Goal: Task Accomplishment & Management: Manage account settings

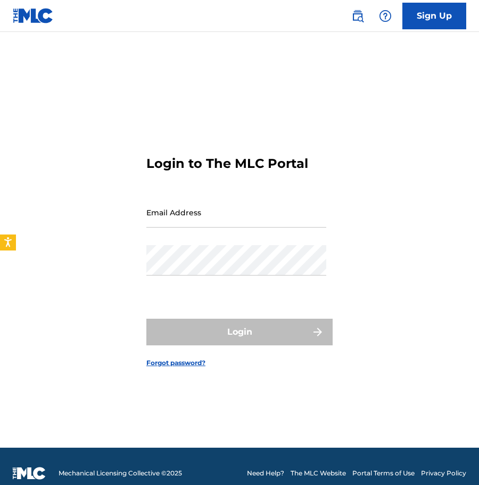
click at [193, 209] on input "Email Address" at bounding box center [236, 212] width 180 height 30
type input "[PERSON_NAME][EMAIL_ADDRESS][DOMAIN_NAME]"
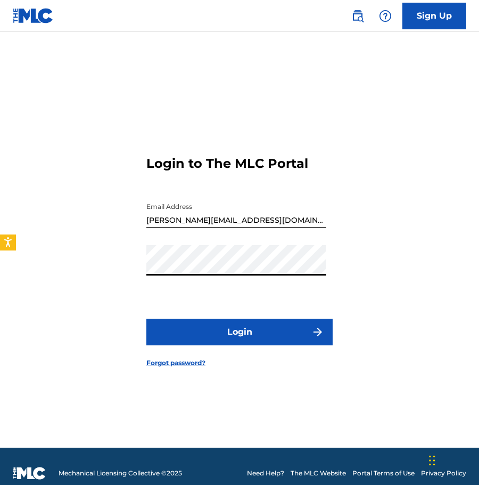
click at [209, 333] on button "Login" at bounding box center [239, 331] width 186 height 27
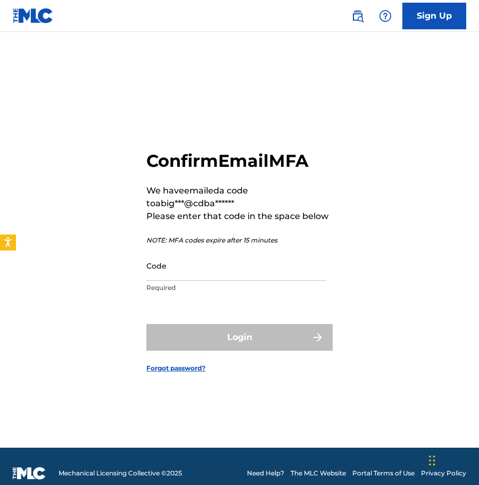
click at [231, 273] on input "Code" at bounding box center [236, 265] width 180 height 30
click at [214, 272] on input "Code" at bounding box center [236, 265] width 180 height 30
paste input "220972"
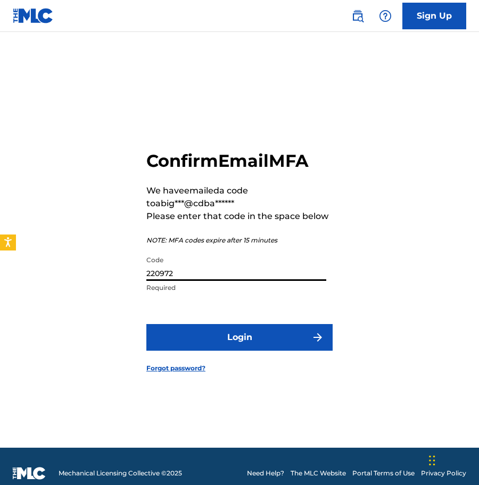
type input "220972"
click at [259, 333] on button "Login" at bounding box center [239, 337] width 186 height 27
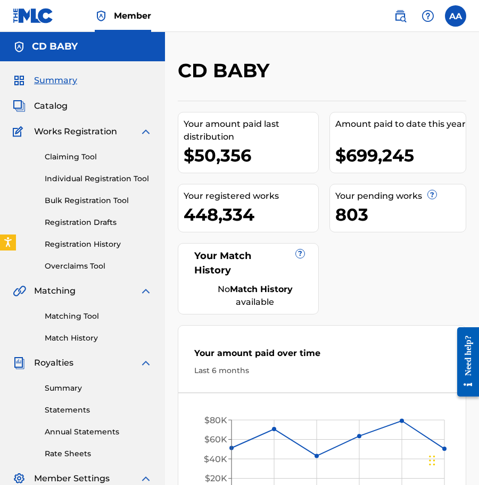
click at [83, 156] on link "Claiming Tool" at bounding box center [99, 156] width 108 height 11
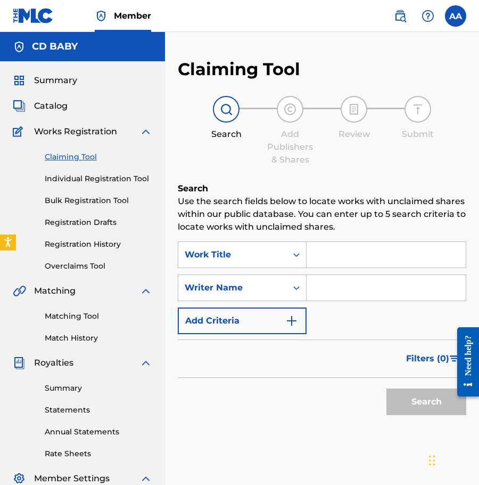
click at [76, 271] on link "Overclaims Tool" at bounding box center [99, 265] width 108 height 11
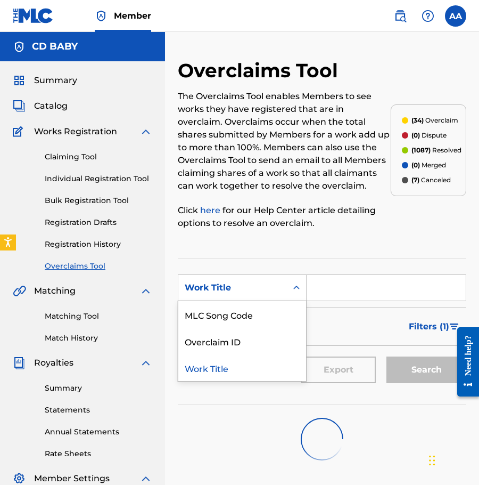
click at [294, 282] on icon "Search Form" at bounding box center [296, 287] width 11 height 11
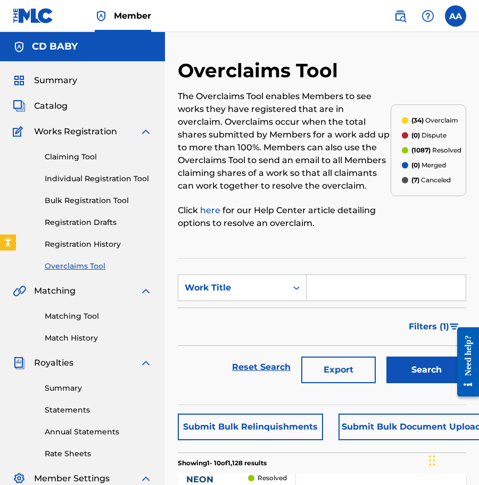
click at [350, 291] on input "Search Form" at bounding box center [386, 288] width 159 height 26
paste input "Piermont Nights"
type input "Piermont Nights"
click at [429, 372] on button "Search" at bounding box center [427, 369] width 80 height 27
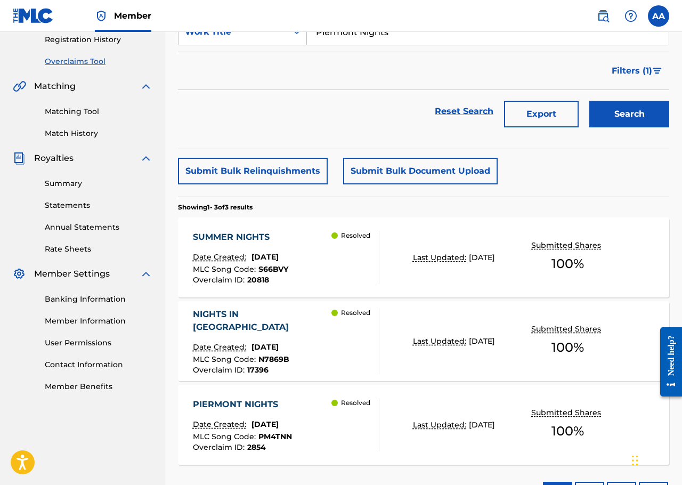
scroll to position [266, 0]
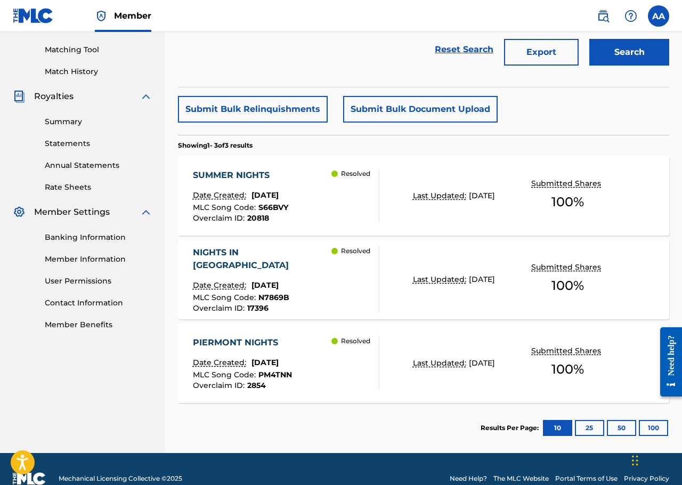
click at [288, 187] on div "SUMMER NIGHTS Date Created: March 28, 2025 MLC Song Code : S66BVY Overclaim ID …" at bounding box center [240, 195] width 95 height 53
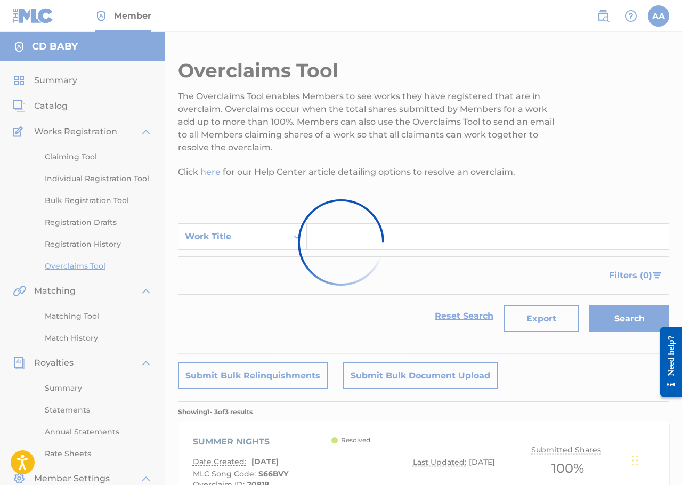
scroll to position [258, 0]
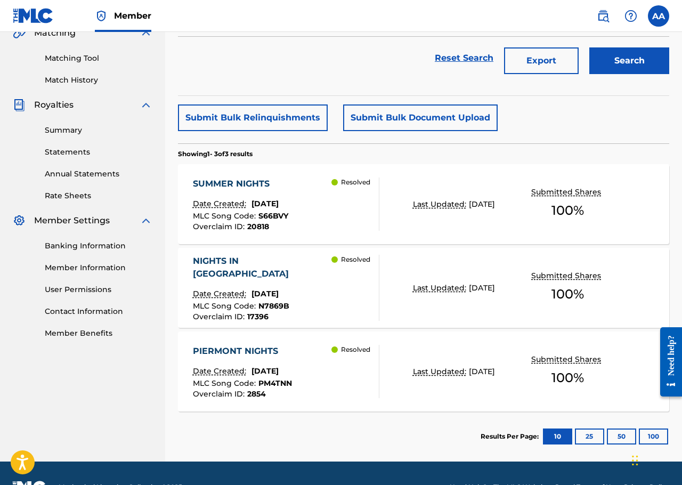
click at [370, 281] on div "Resolved" at bounding box center [354, 288] width 47 height 66
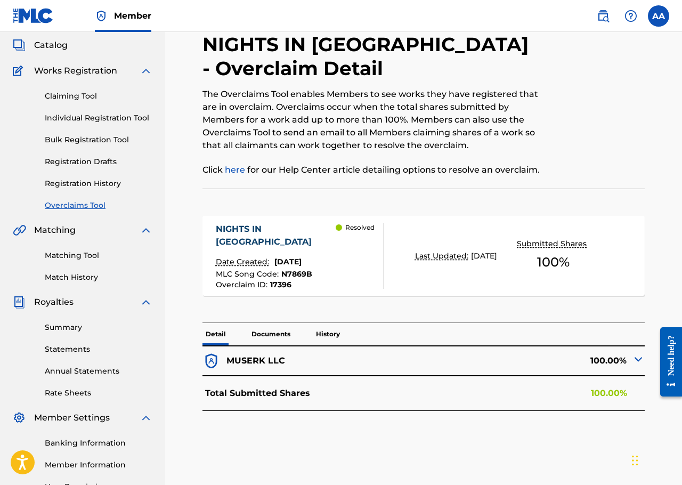
scroll to position [106, 0]
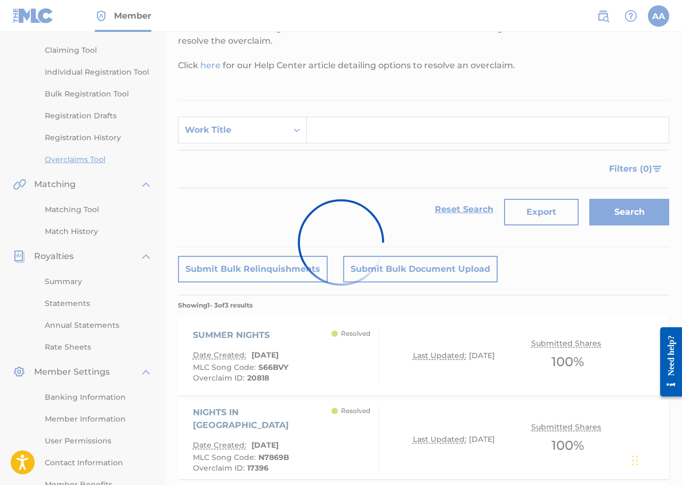
scroll to position [258, 0]
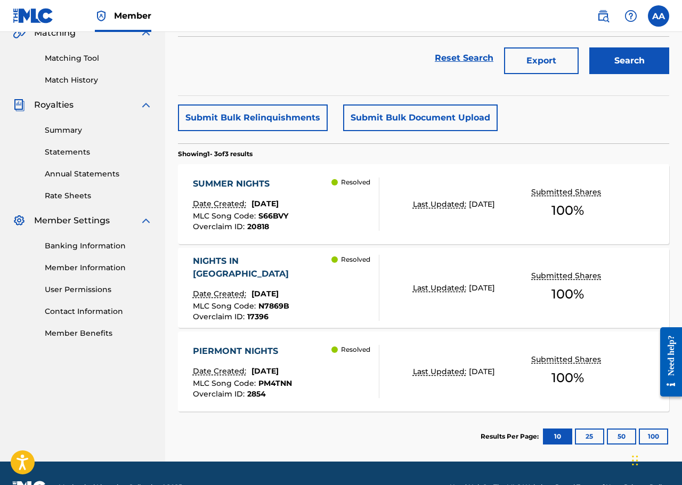
click at [351, 388] on div "Resolved" at bounding box center [354, 370] width 47 height 53
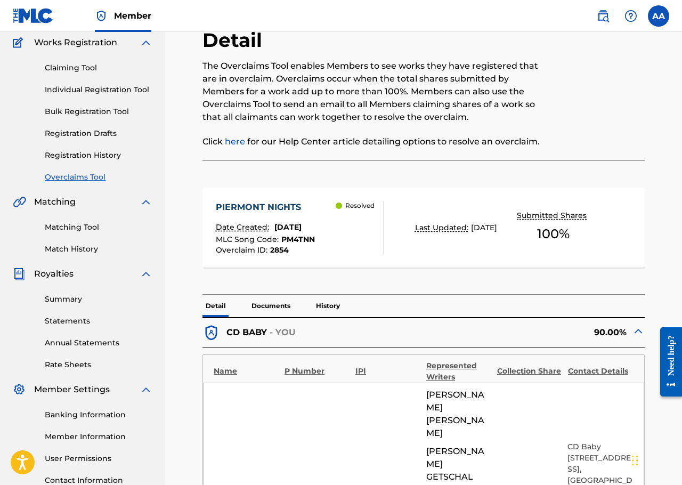
scroll to position [160, 0]
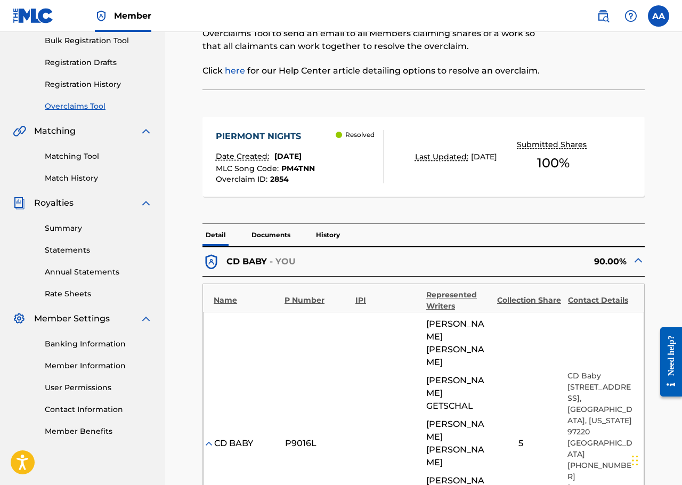
click at [285, 226] on p "Documents" at bounding box center [270, 235] width 45 height 22
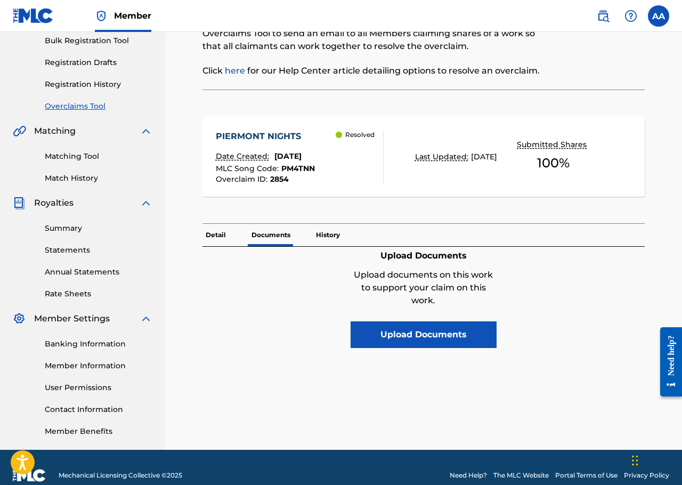
click at [328, 238] on p "History" at bounding box center [328, 235] width 30 height 22
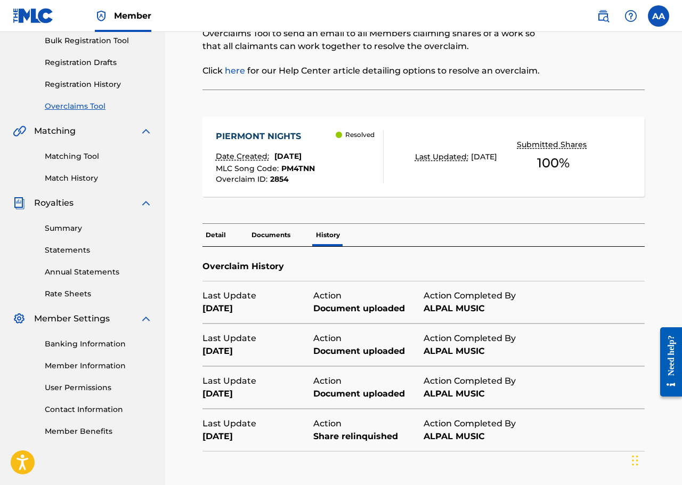
click at [226, 234] on p "Detail" at bounding box center [215, 235] width 27 height 22
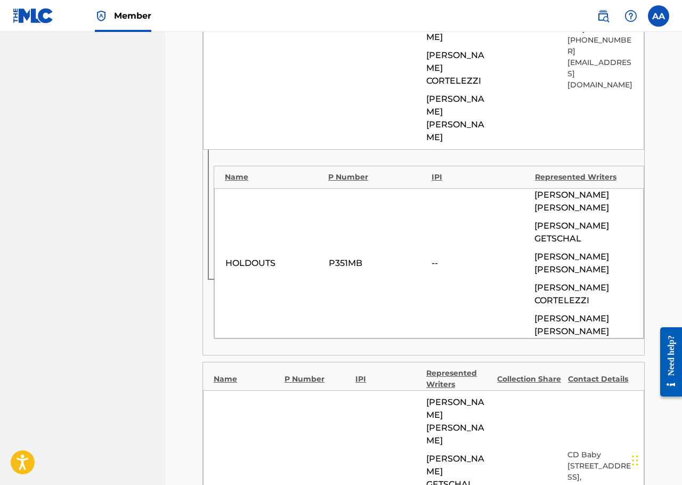
scroll to position [586, 0]
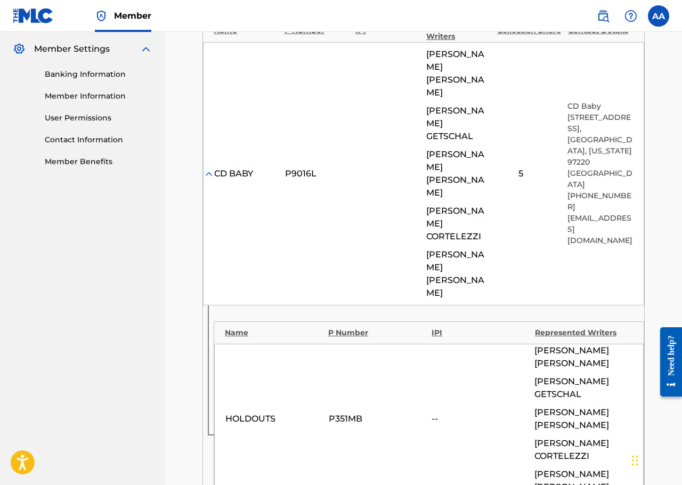
scroll to position [426, 0]
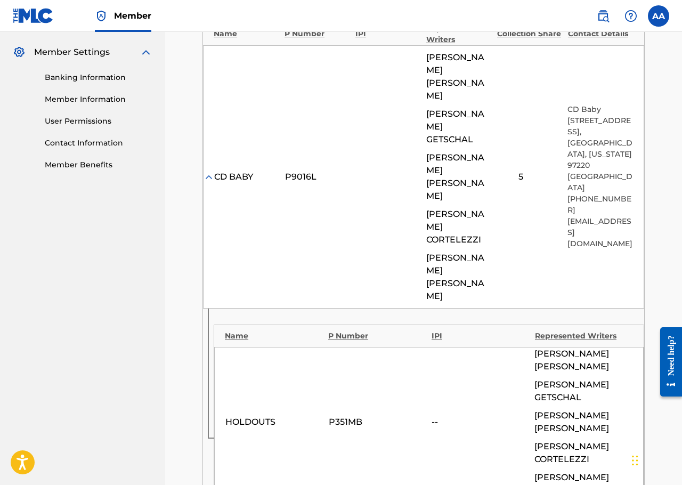
click at [207, 171] on img at bounding box center [208, 176] width 11 height 11
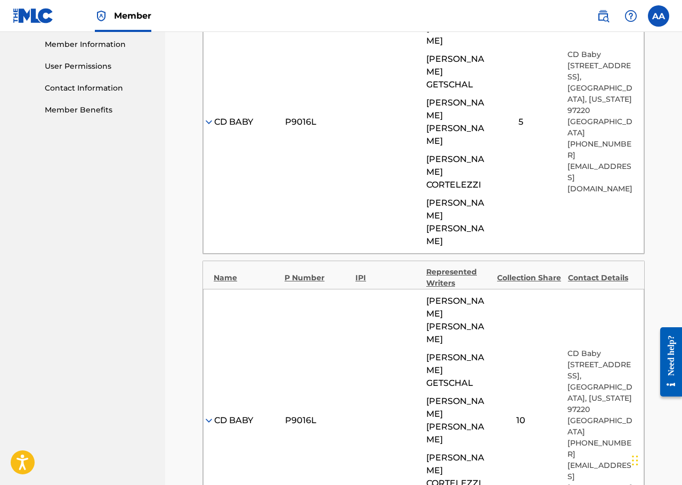
scroll to position [532, 0]
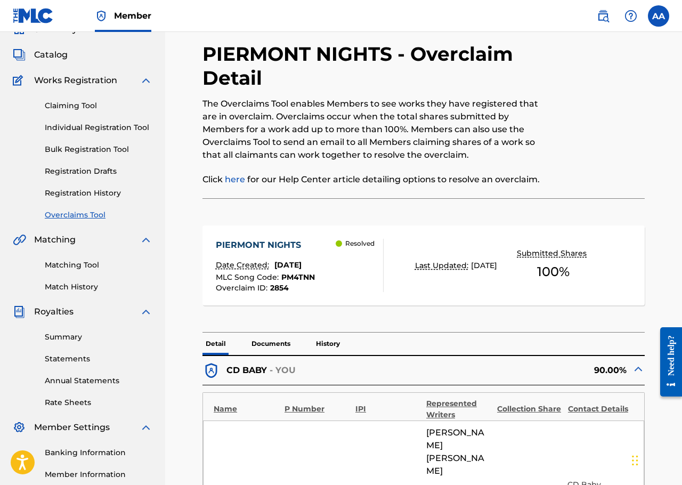
scroll to position [47, 0]
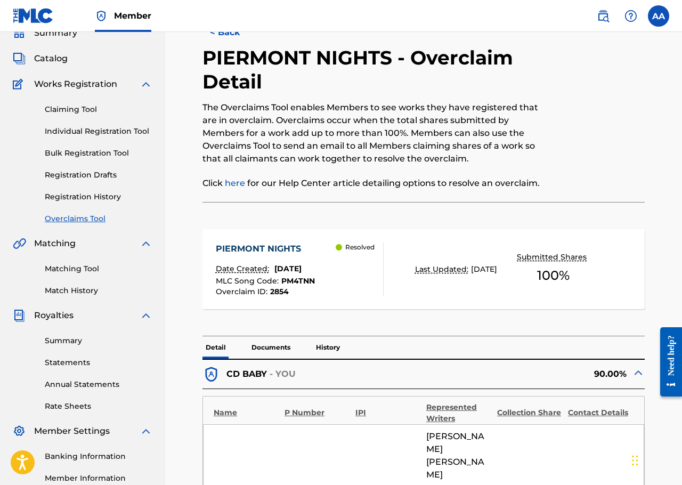
click at [453, 26] on nav "Member AA AA Abi Amaro abigail@cdbaby.com Notification Preferences Profile Log …" at bounding box center [341, 16] width 682 height 32
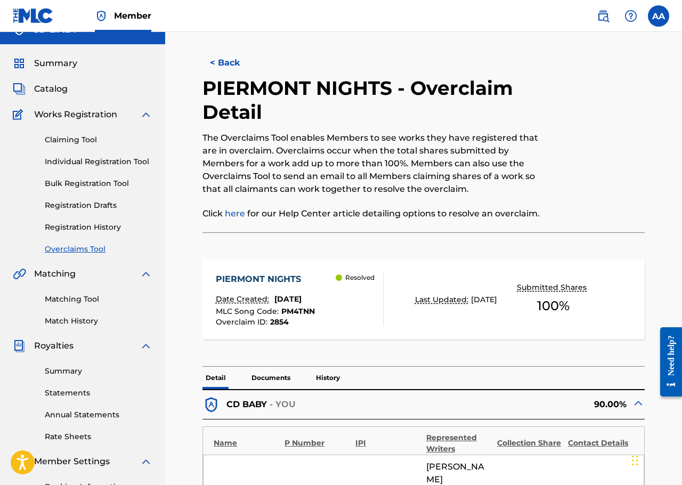
scroll to position [0, 0]
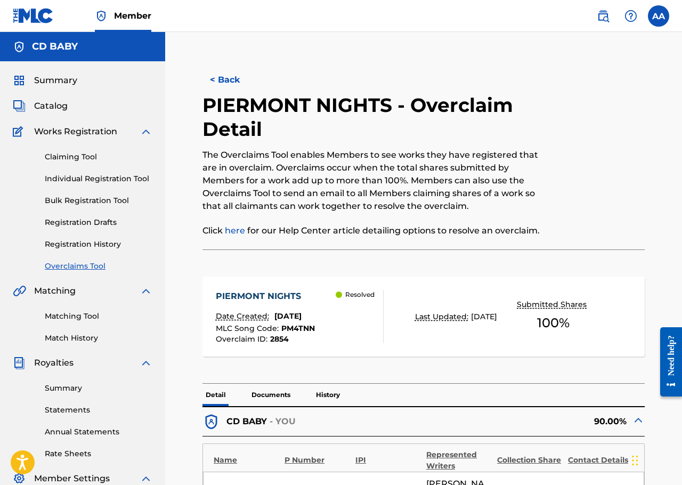
click at [289, 78] on div "< Back" at bounding box center [312, 80] width 221 height 27
click at [479, 84] on div "< Back" at bounding box center [423, 80] width 442 height 27
click at [479, 111] on div at bounding box center [594, 171] width 102 height 156
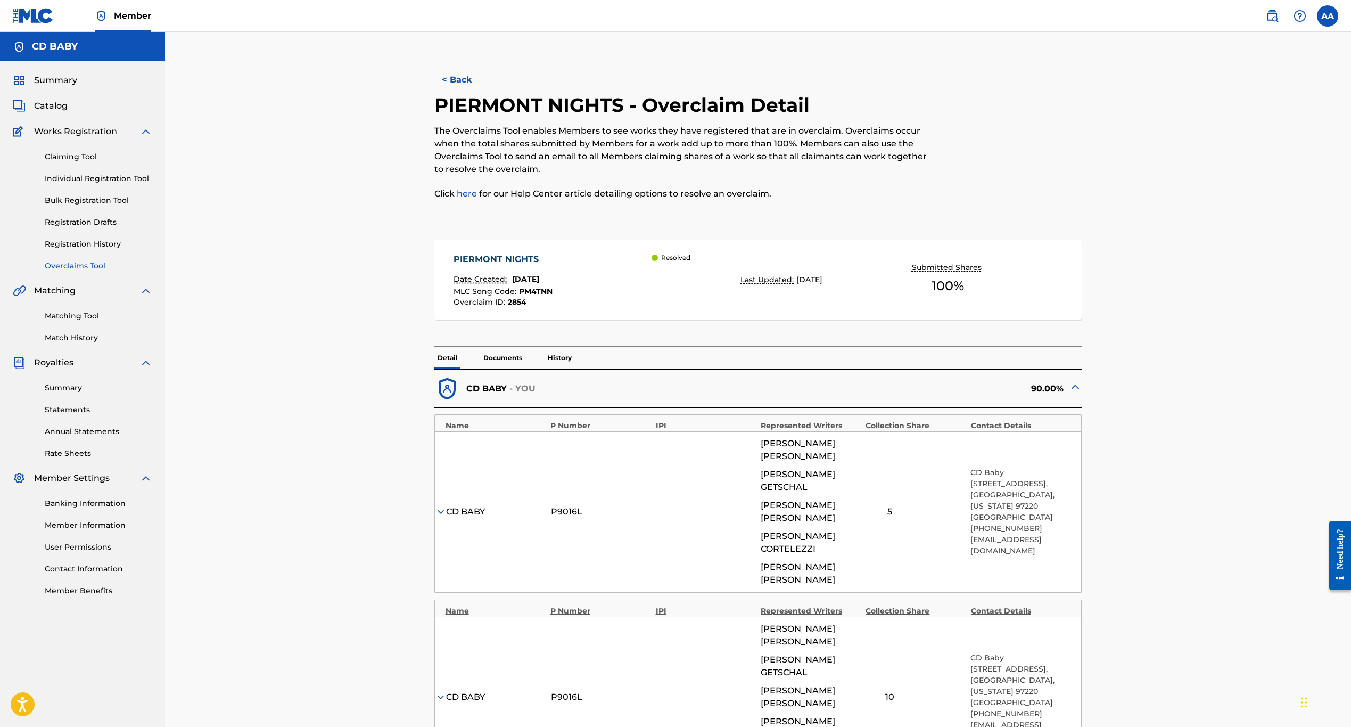
scroll to position [233, 0]
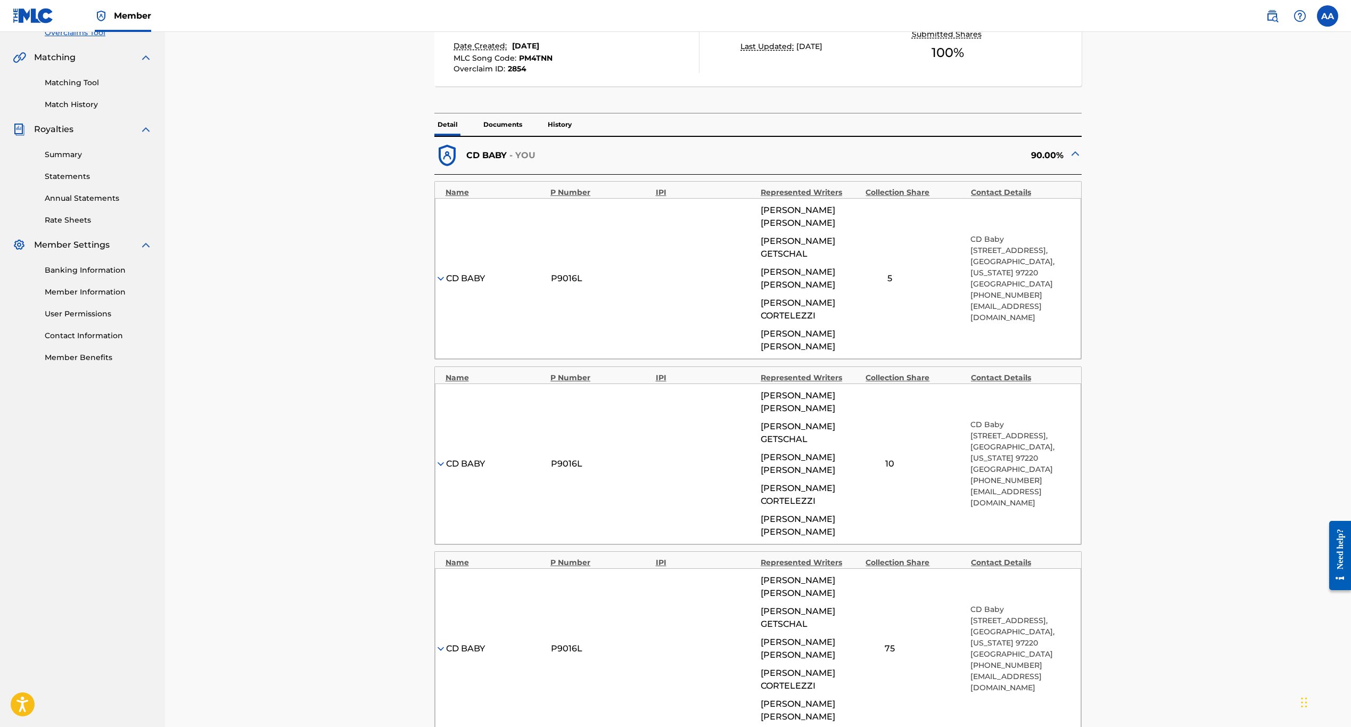
click at [479, 272] on div "< Back PIERMONT NIGHTS - Overclaim Detail The Overclaims Tool enables Members t…" at bounding box center [757, 343] width 745 height 1037
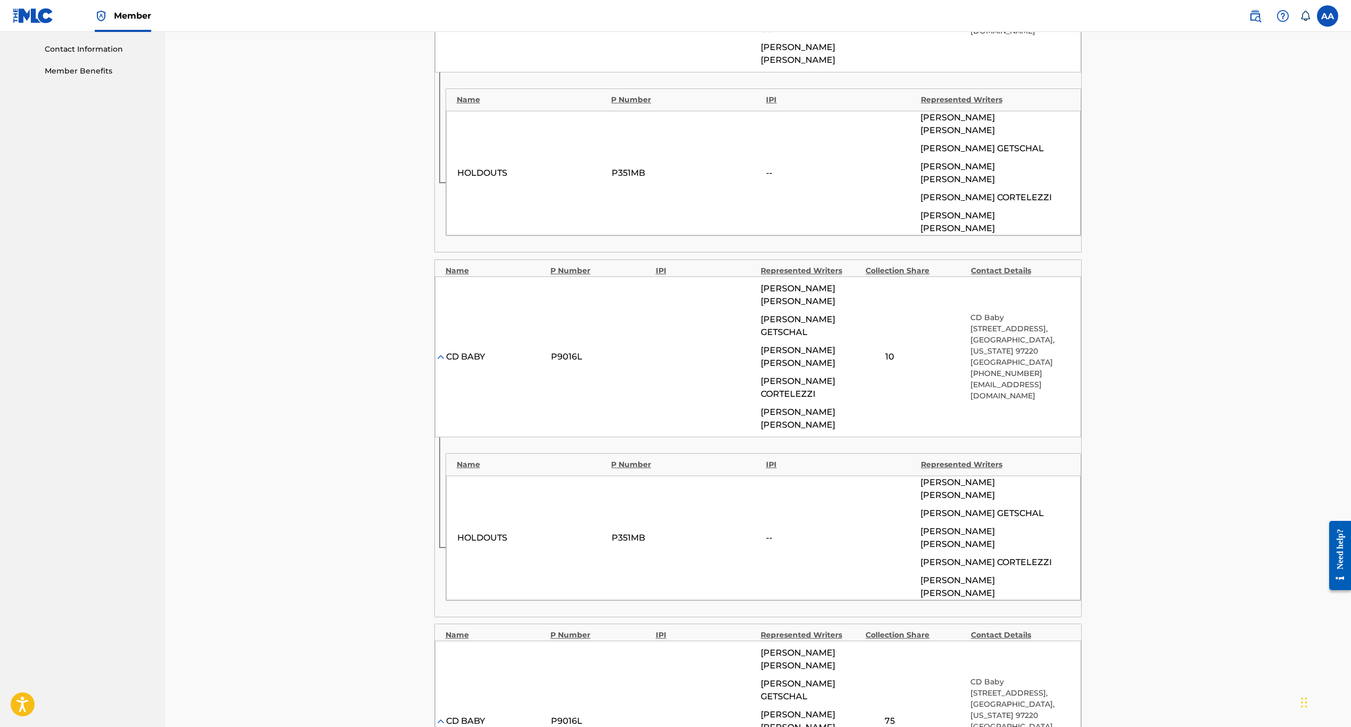
scroll to position [660, 0]
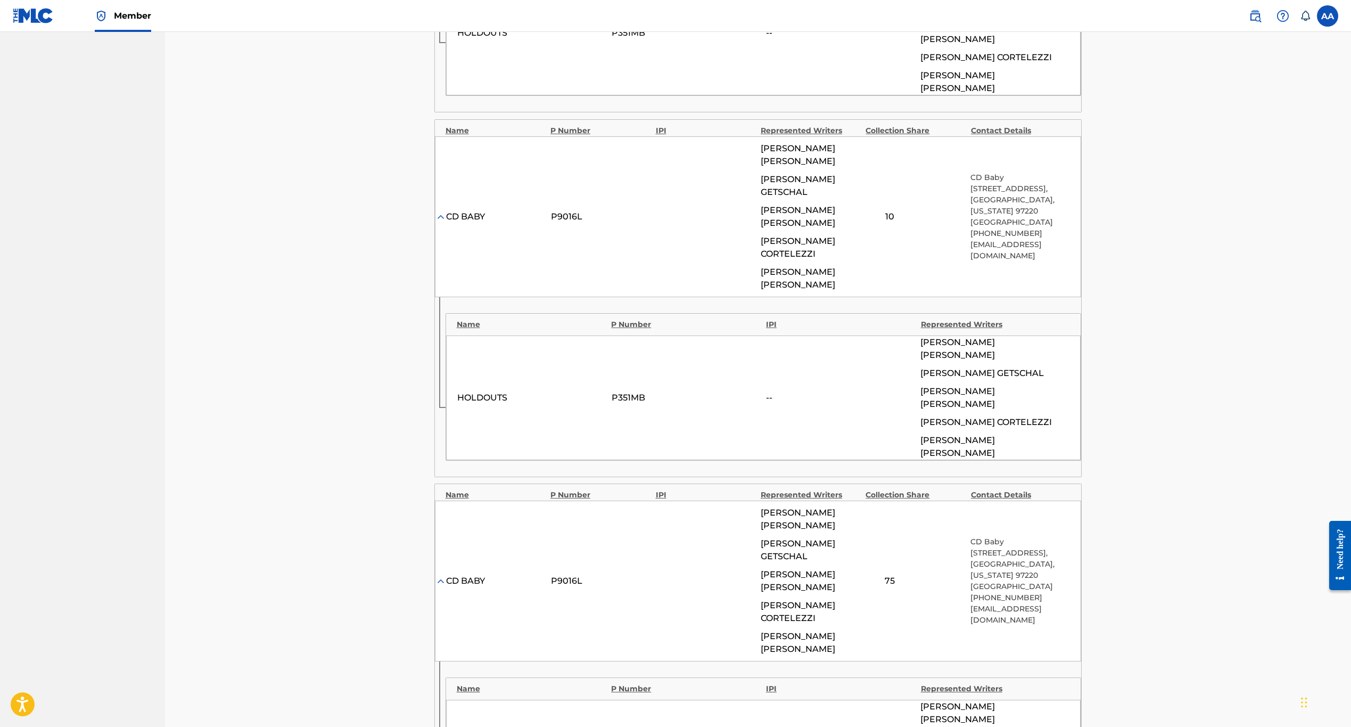
click at [1287, 423] on div "PIERMONT NIGHTS - Overclaim Detail The Overclaims Tool enables Members to see w…" at bounding box center [758, 173] width 1186 height 1602
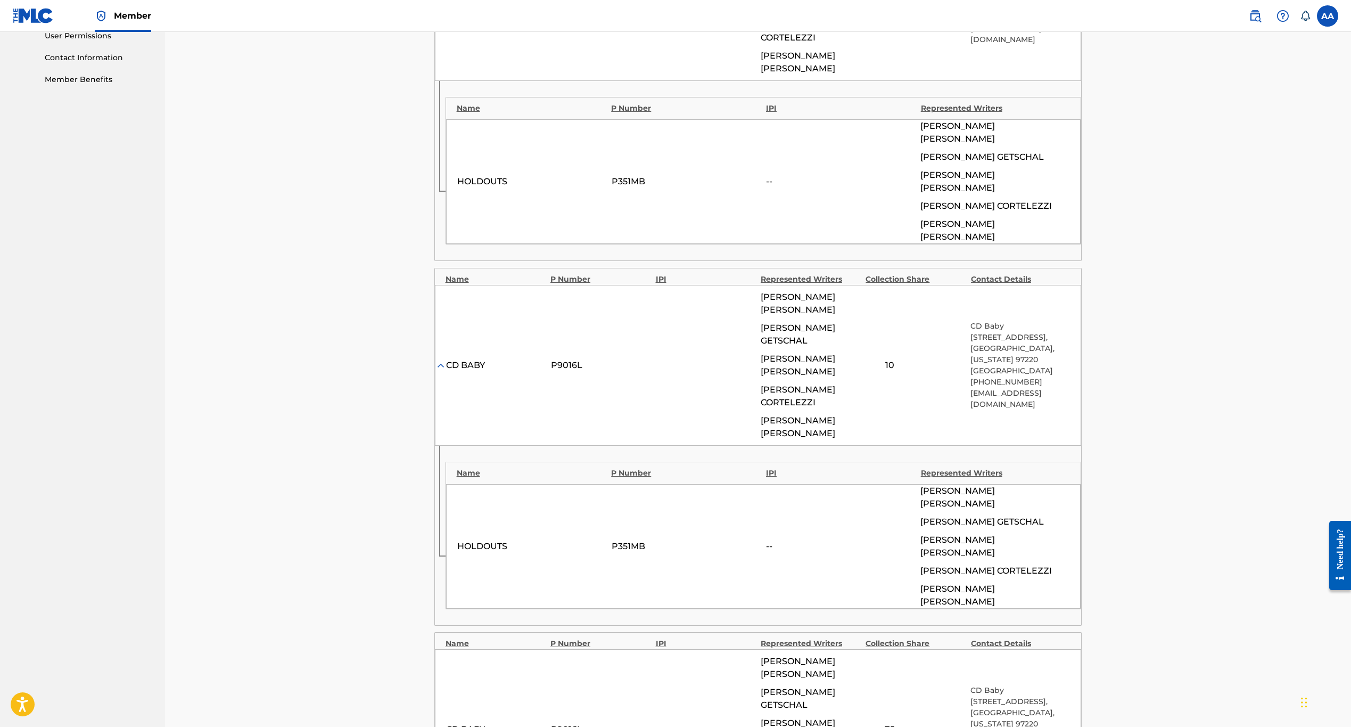
scroll to position [260, 0]
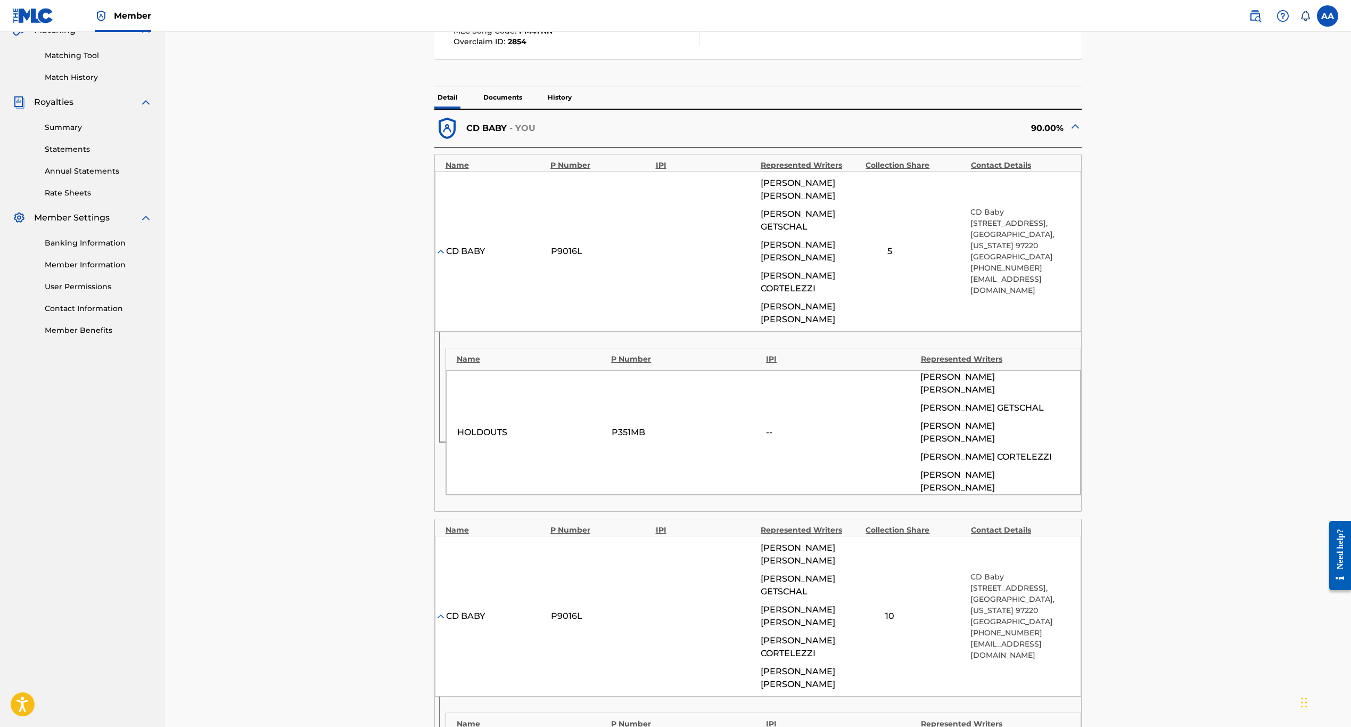
click at [442, 246] on img at bounding box center [441, 251] width 11 height 11
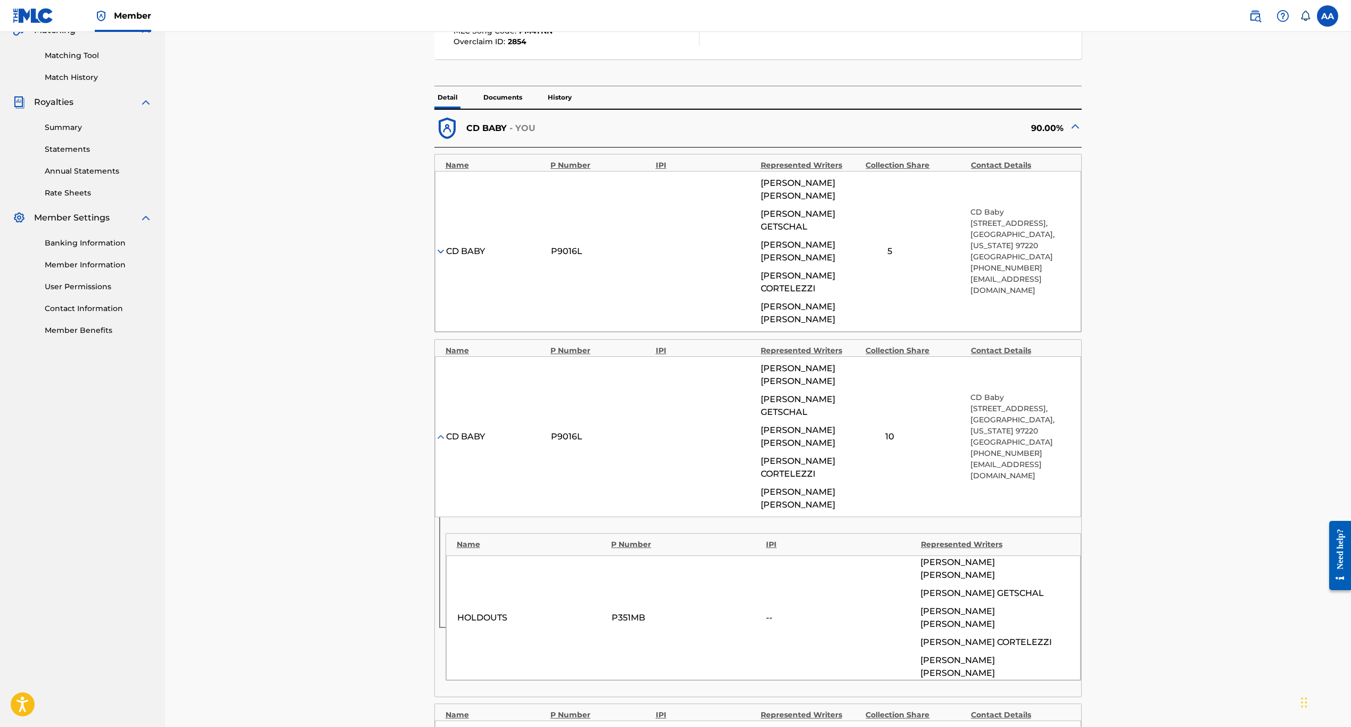
click at [442, 246] on img at bounding box center [441, 251] width 11 height 11
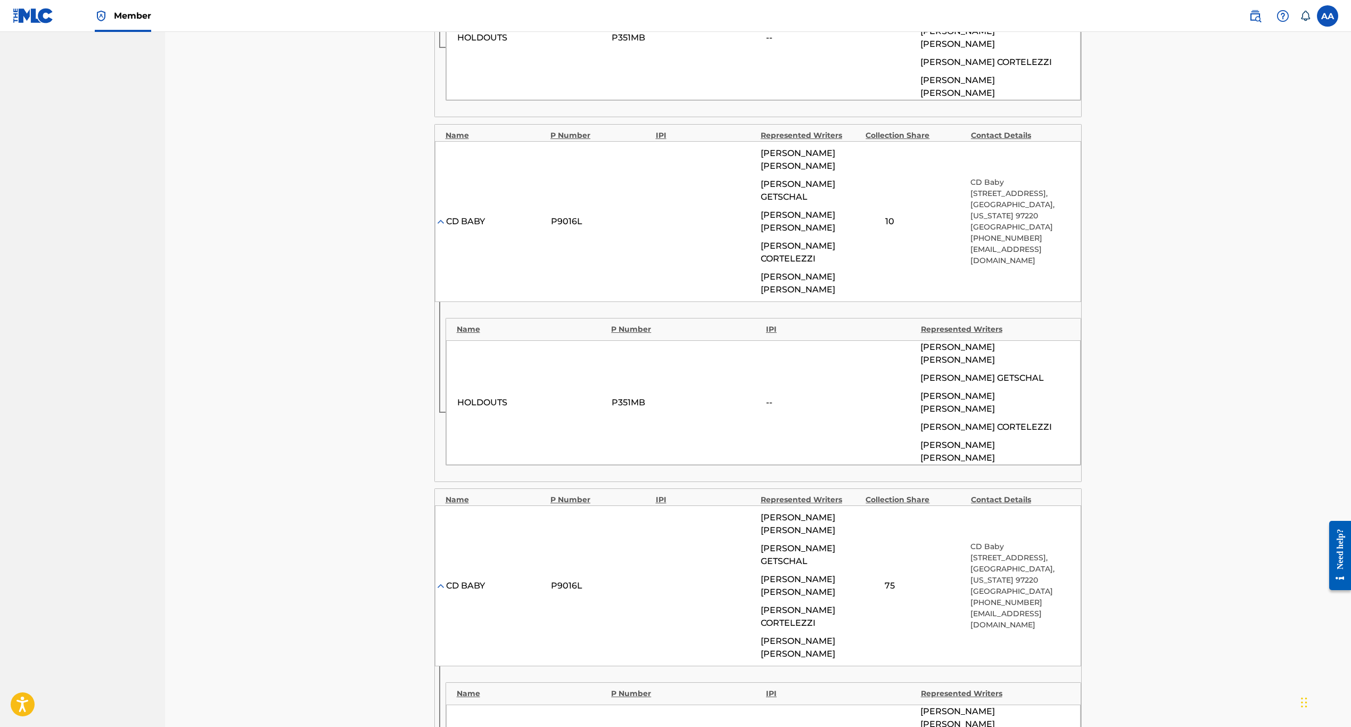
scroll to position [660, 0]
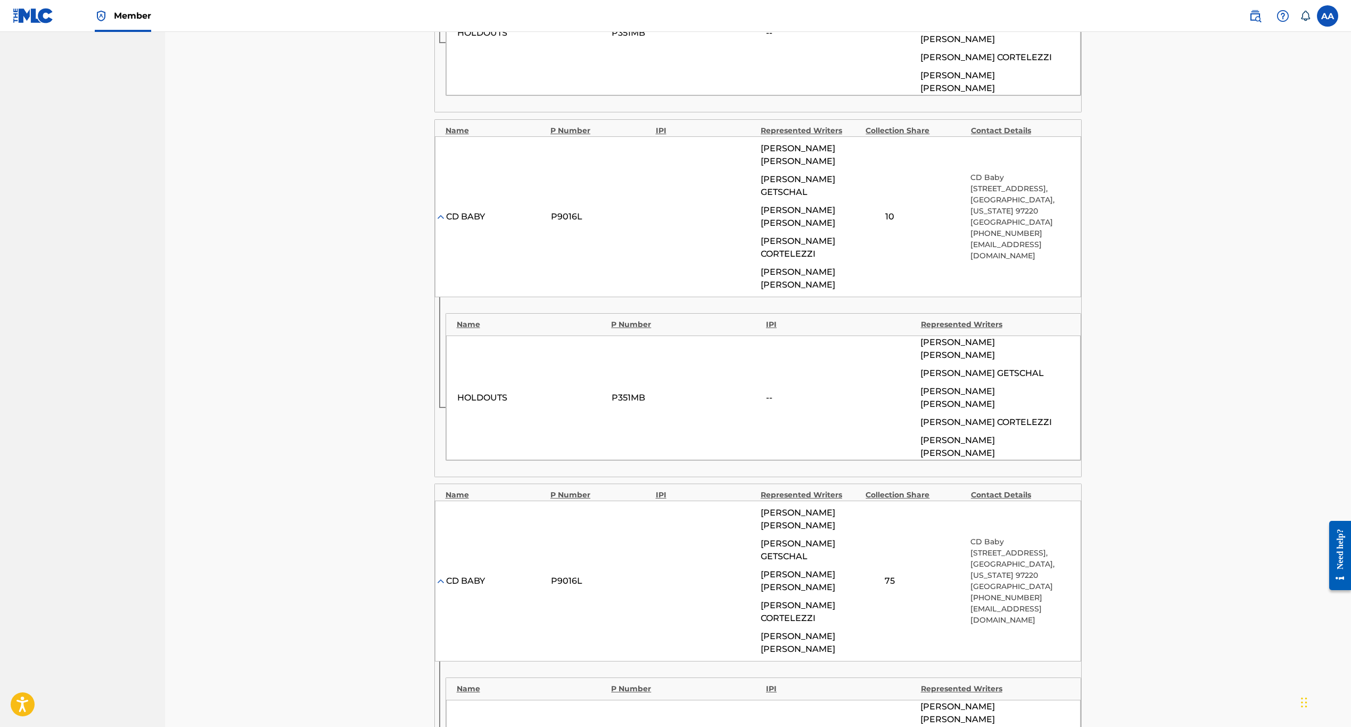
click at [1043, 700] on div "ALAN PALANKER" at bounding box center [995, 713] width 149 height 26
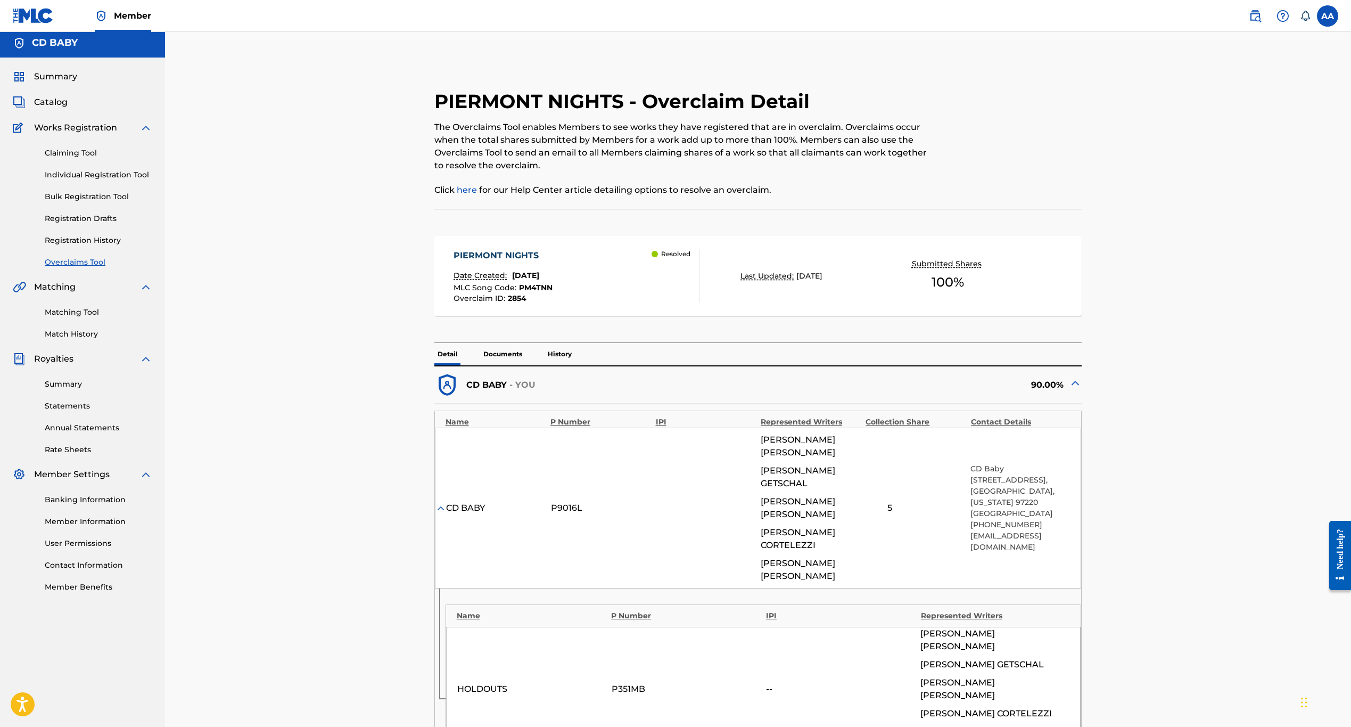
scroll to position [0, 0]
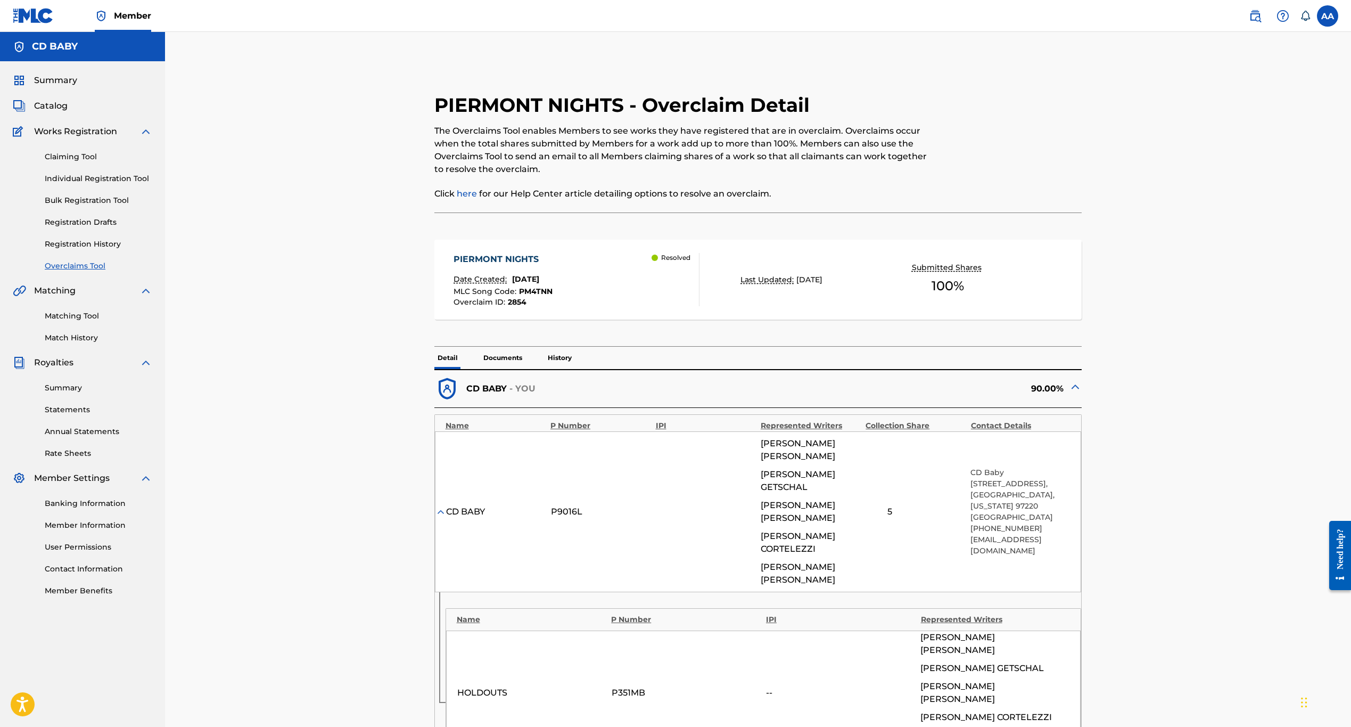
click at [534, 291] on span "PM4TNN" at bounding box center [536, 291] width 34 height 10
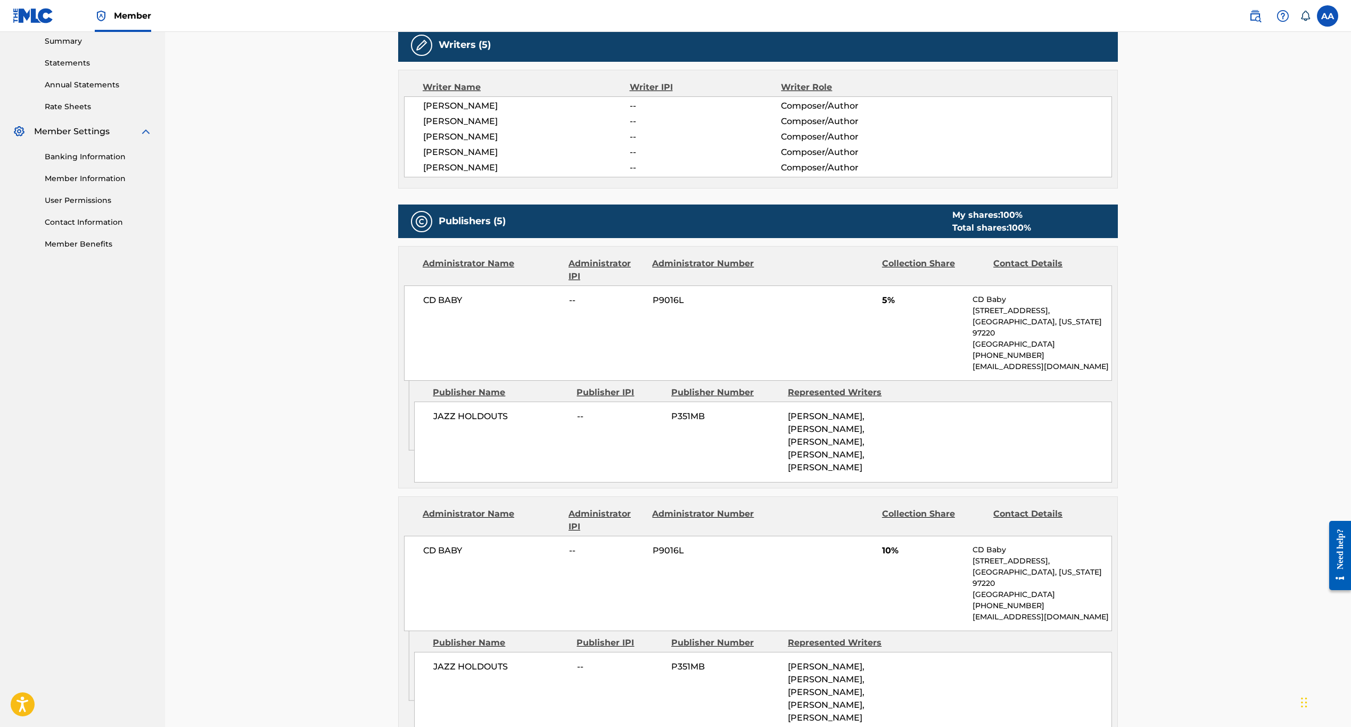
scroll to position [331, 0]
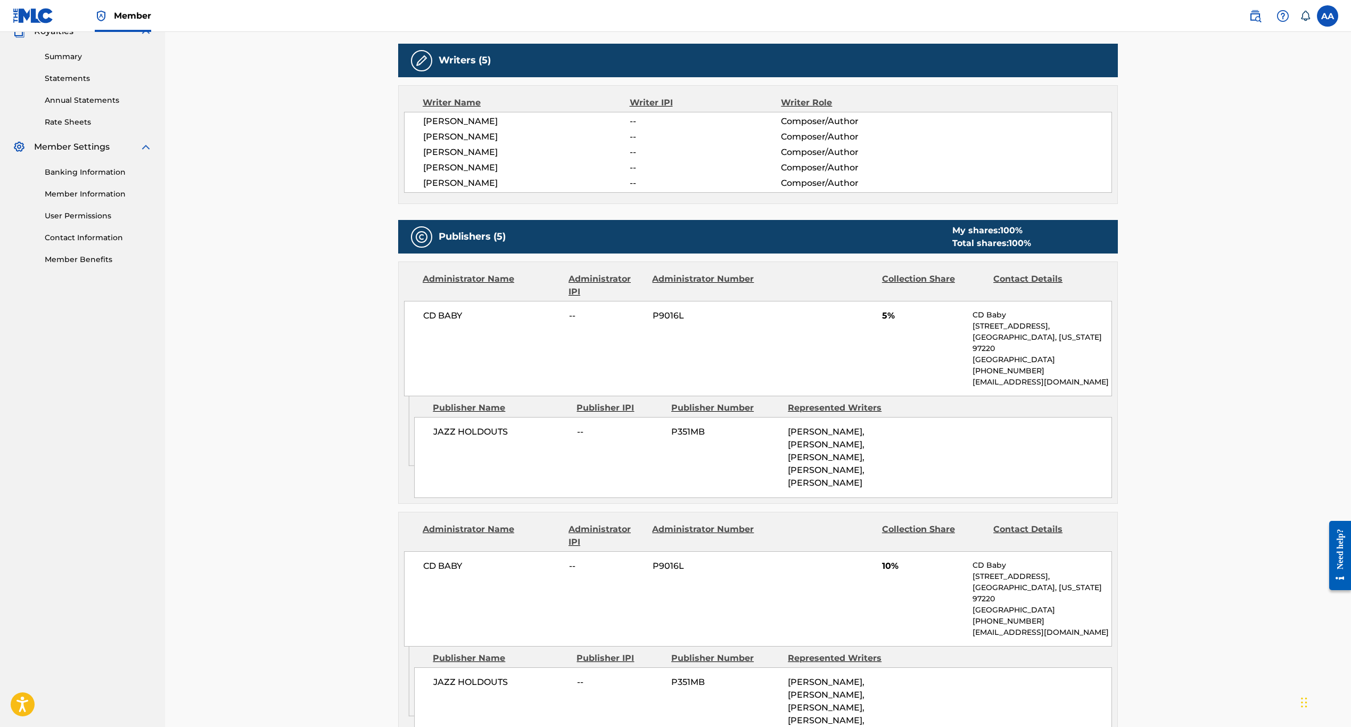
click at [1011, 332] on p "9600 NE Cascades Pkwy , Unit Ste 180," at bounding box center [1042, 326] width 139 height 11
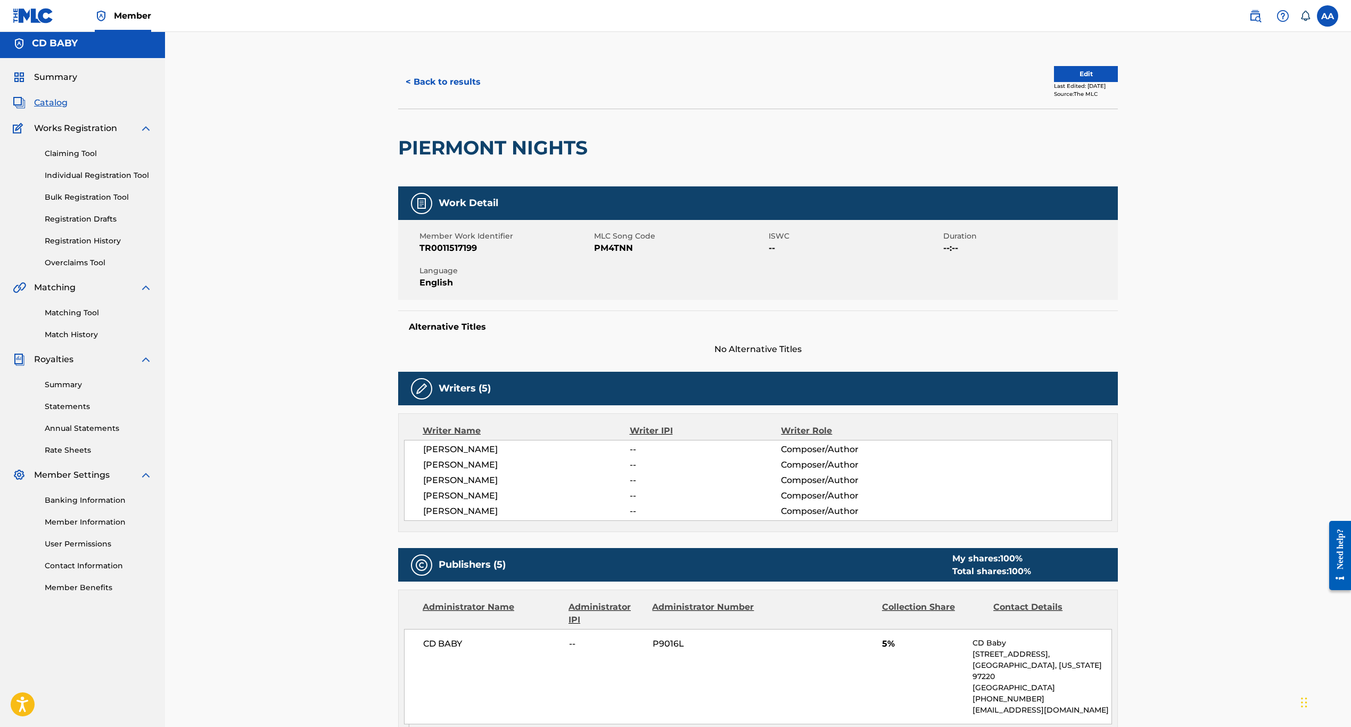
scroll to position [0, 0]
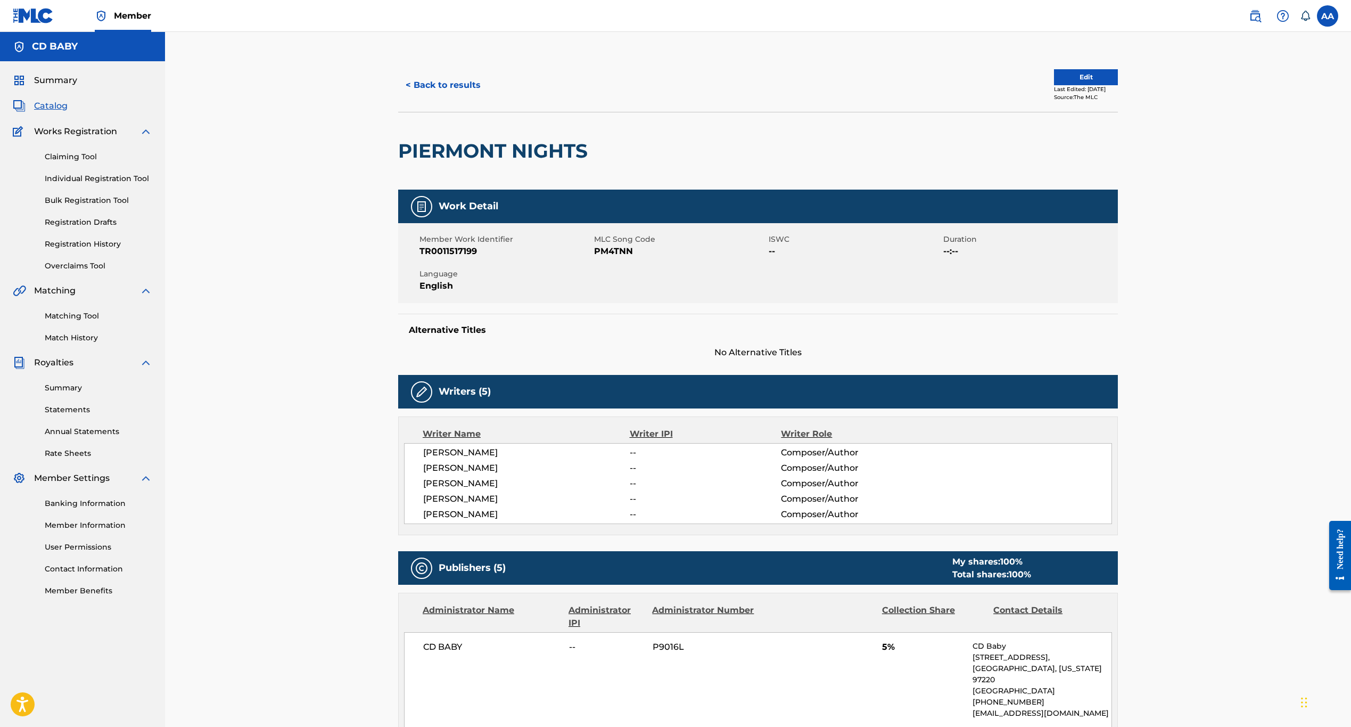
click at [1089, 77] on button "Edit" at bounding box center [1086, 77] width 64 height 16
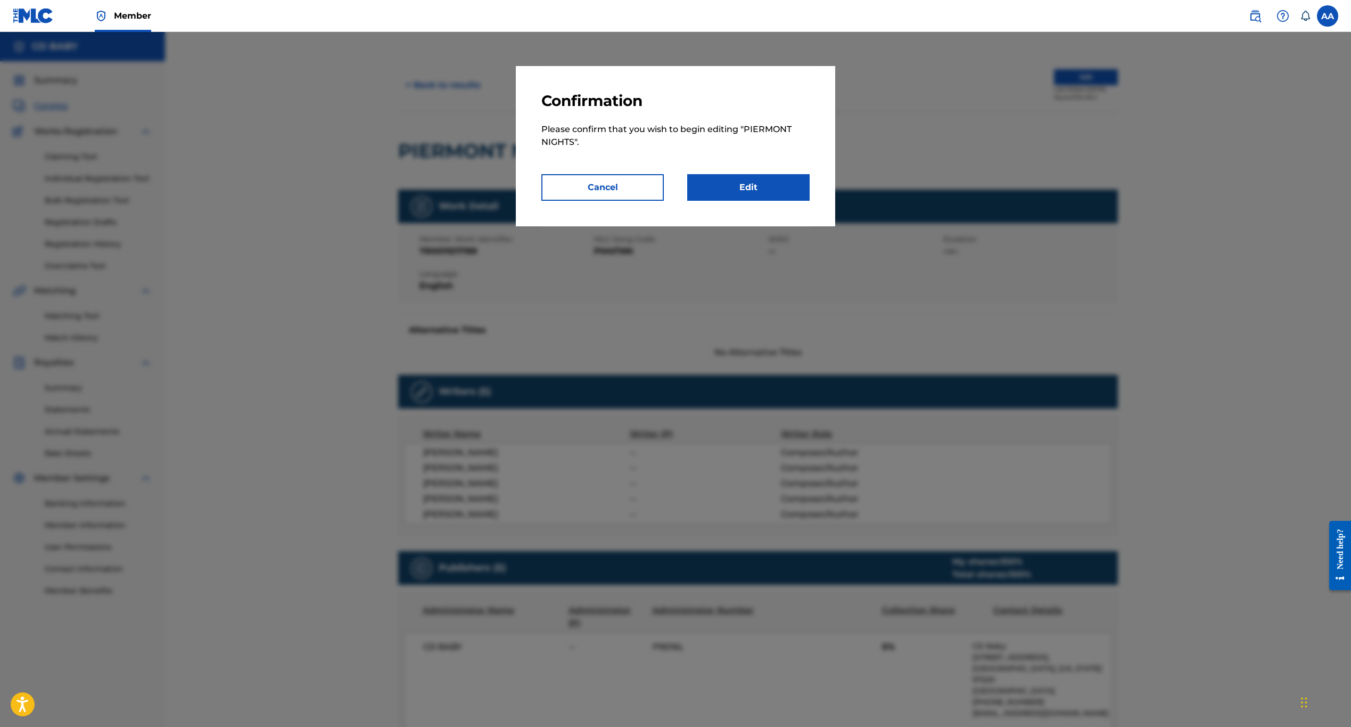
click at [756, 187] on link "Edit" at bounding box center [748, 187] width 122 height 27
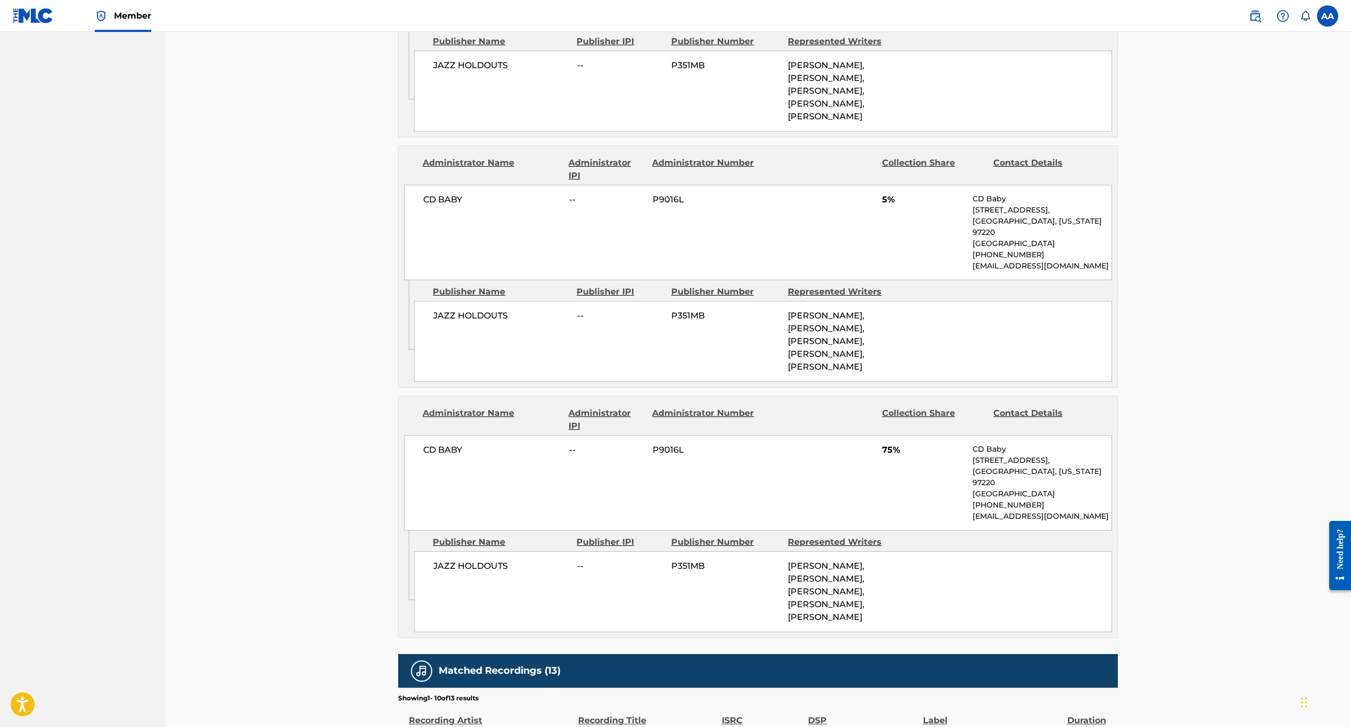
scroll to position [1517, 0]
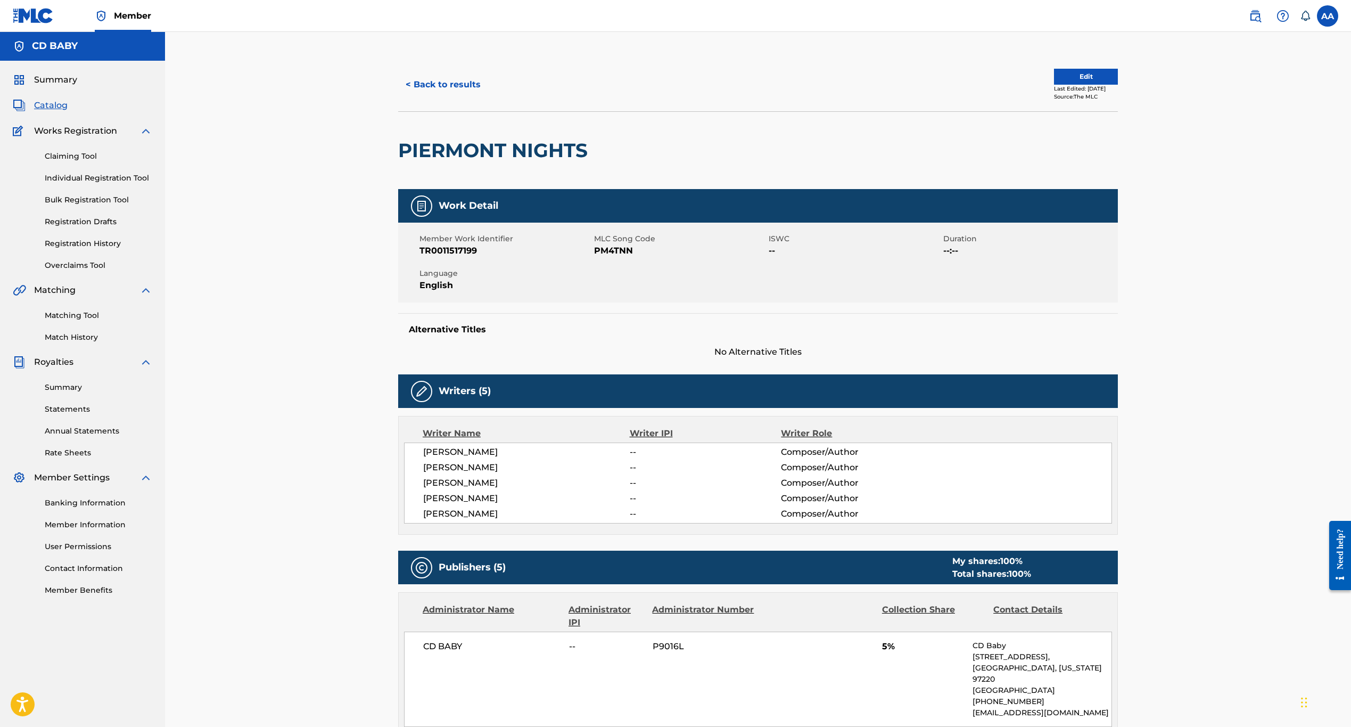
scroll to position [0, 0]
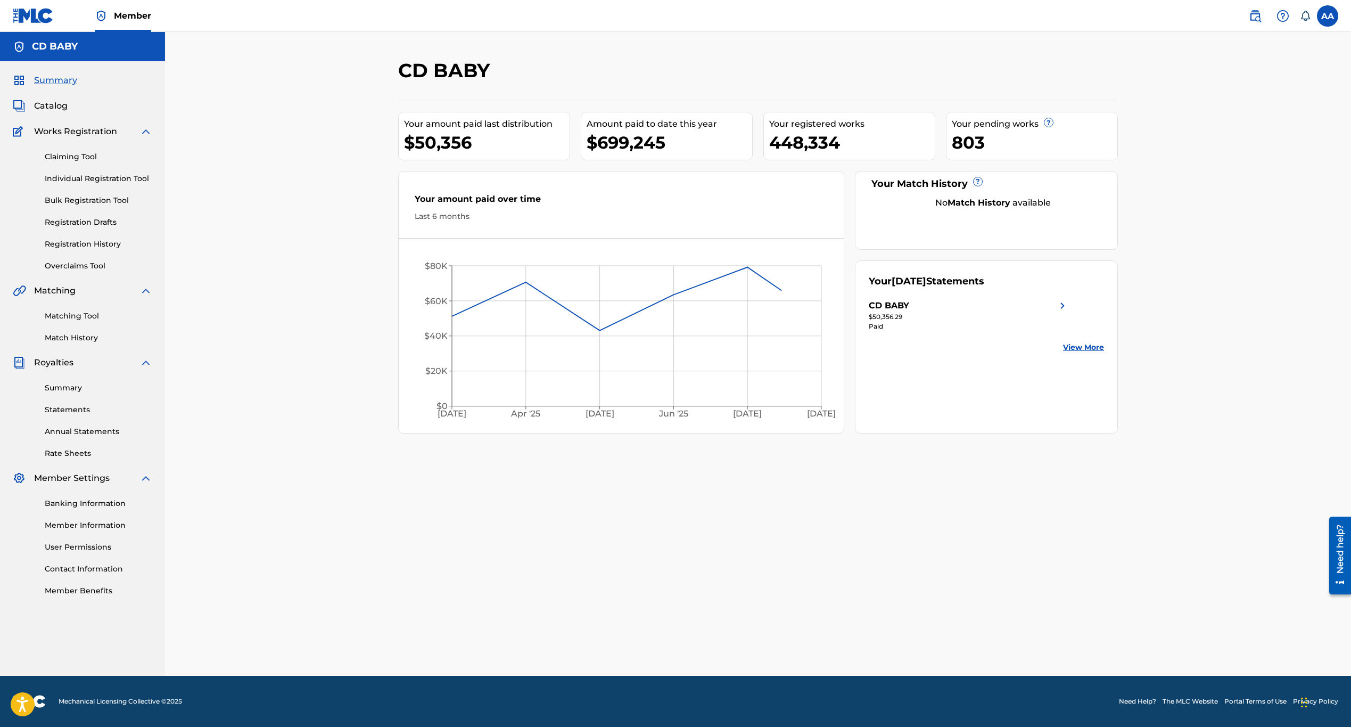
click at [87, 523] on link "Member Information" at bounding box center [99, 525] width 108 height 11
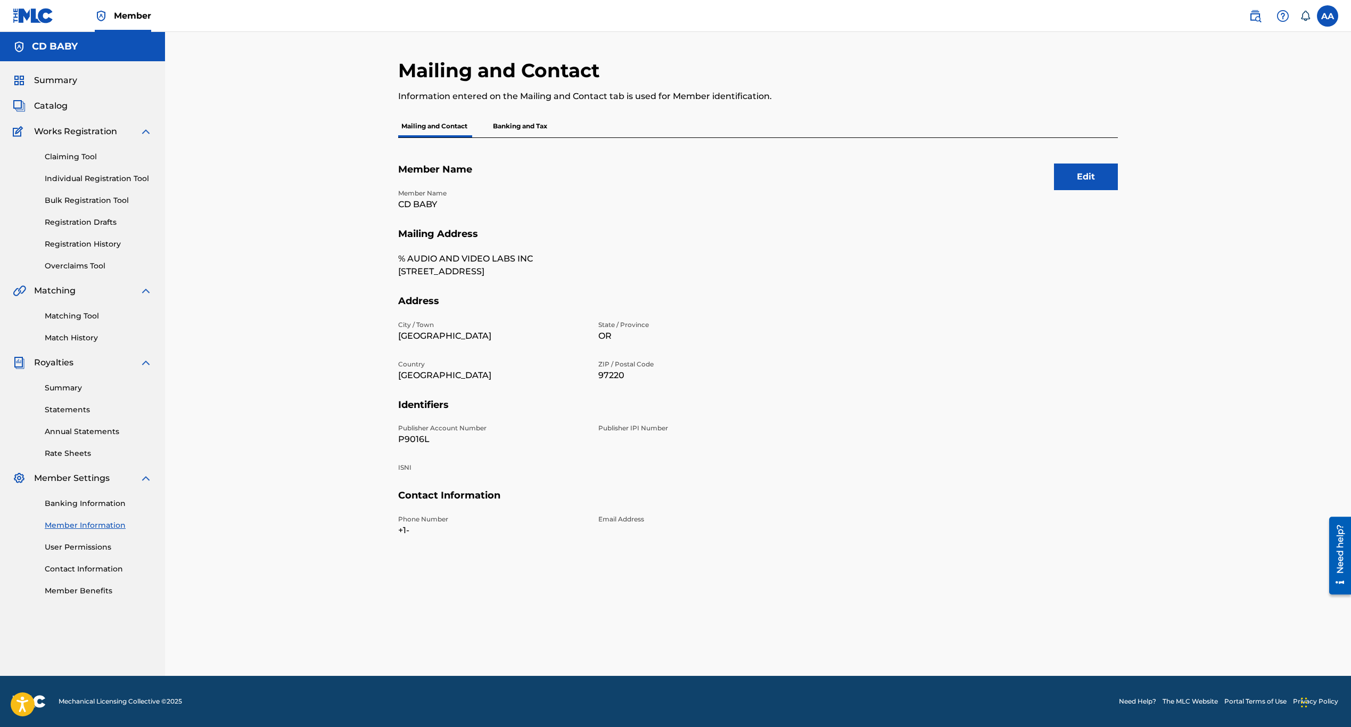
click at [80, 506] on link "Banking Information" at bounding box center [99, 503] width 108 height 11
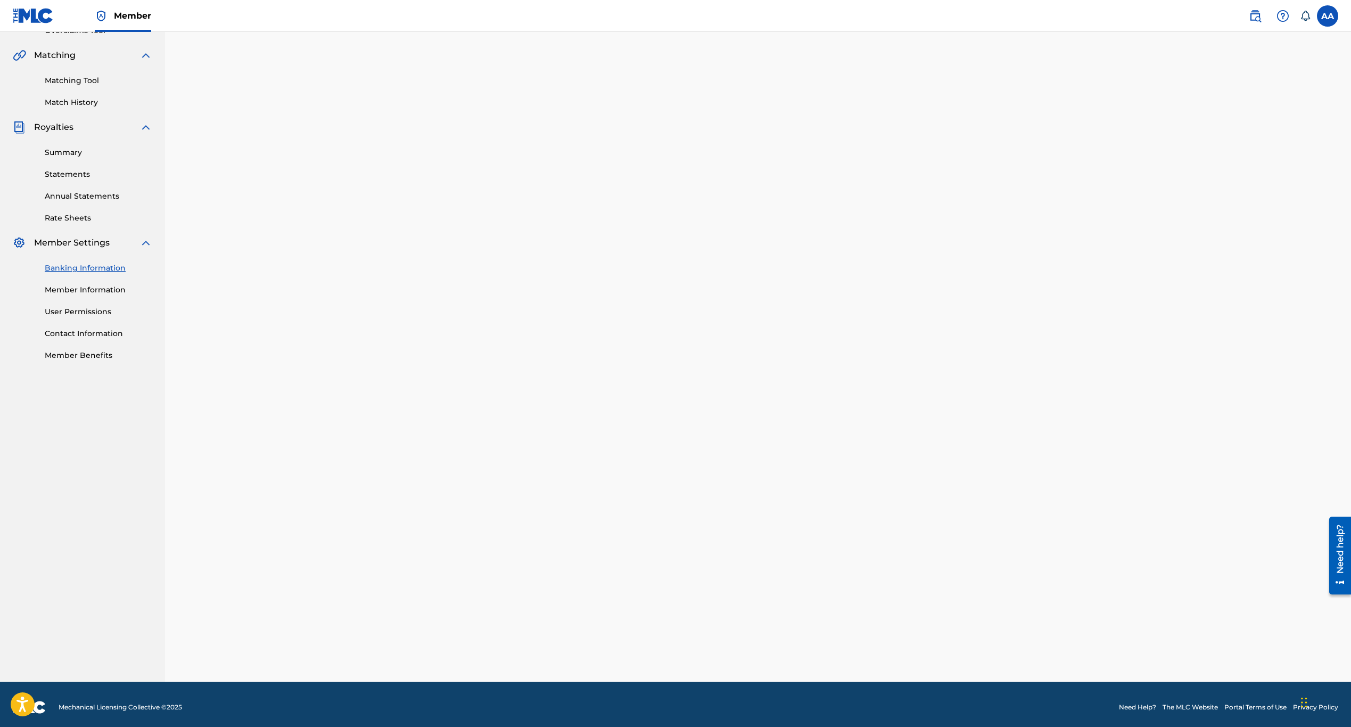
scroll to position [242, 0]
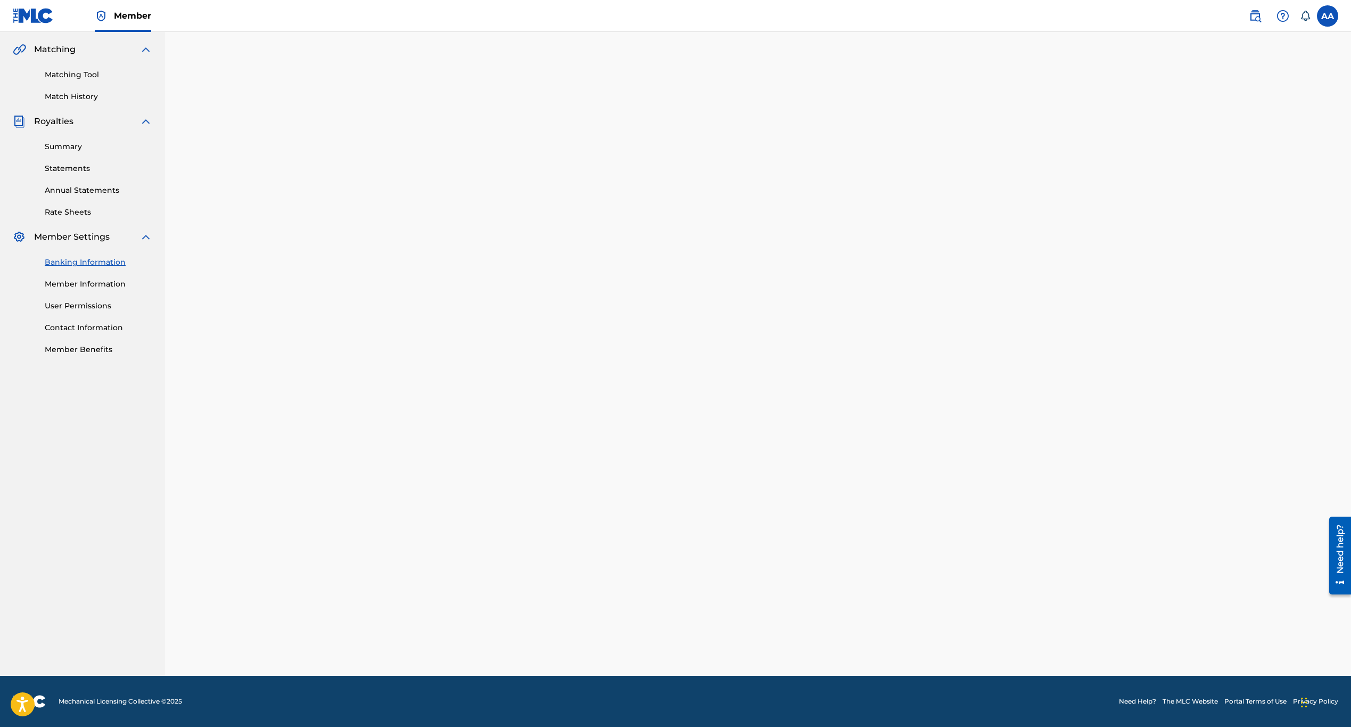
click at [86, 351] on link "Member Benefits" at bounding box center [99, 349] width 108 height 11
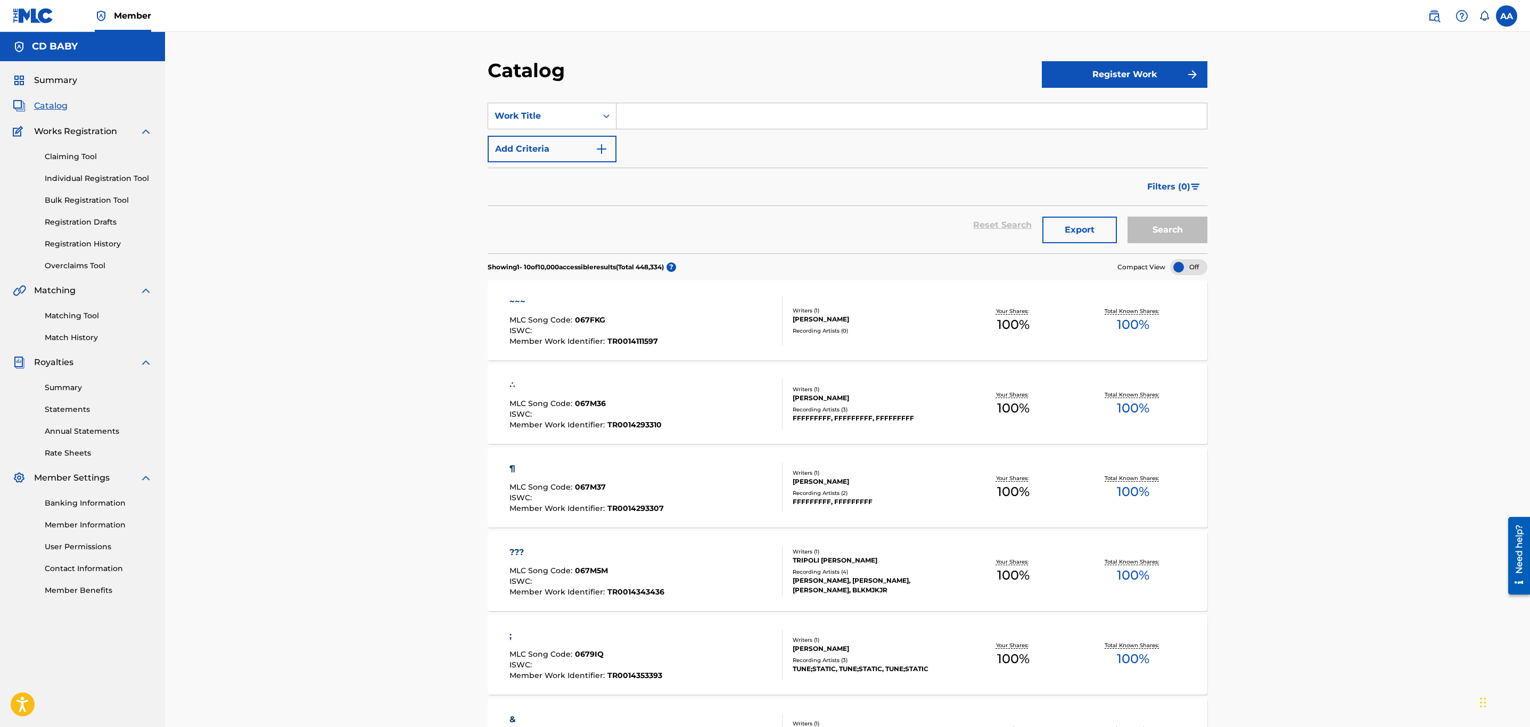
click at [1454, 21] on div at bounding box center [1461, 15] width 21 height 21
click at [1457, 54] on link "Contact us" at bounding box center [1462, 44] width 91 height 26
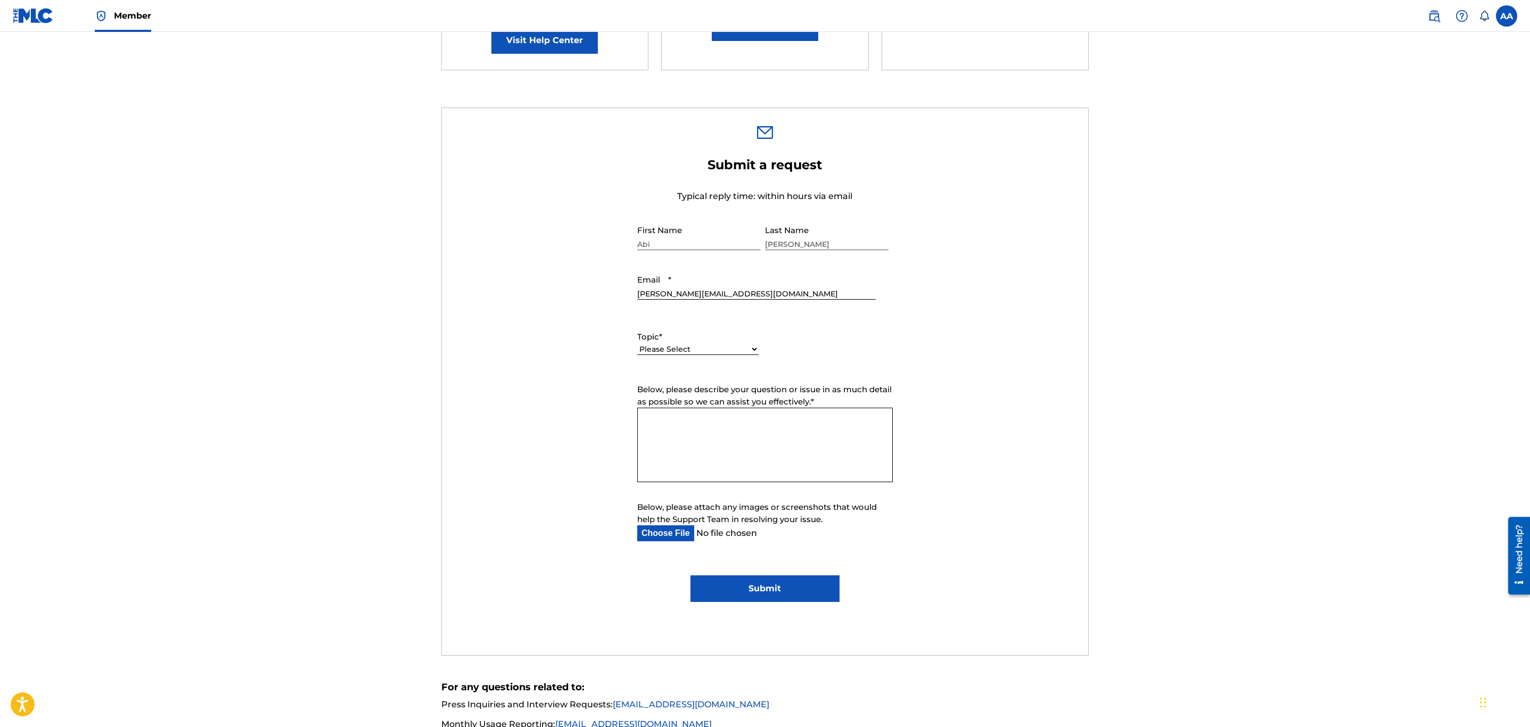
scroll to position [19, 0]
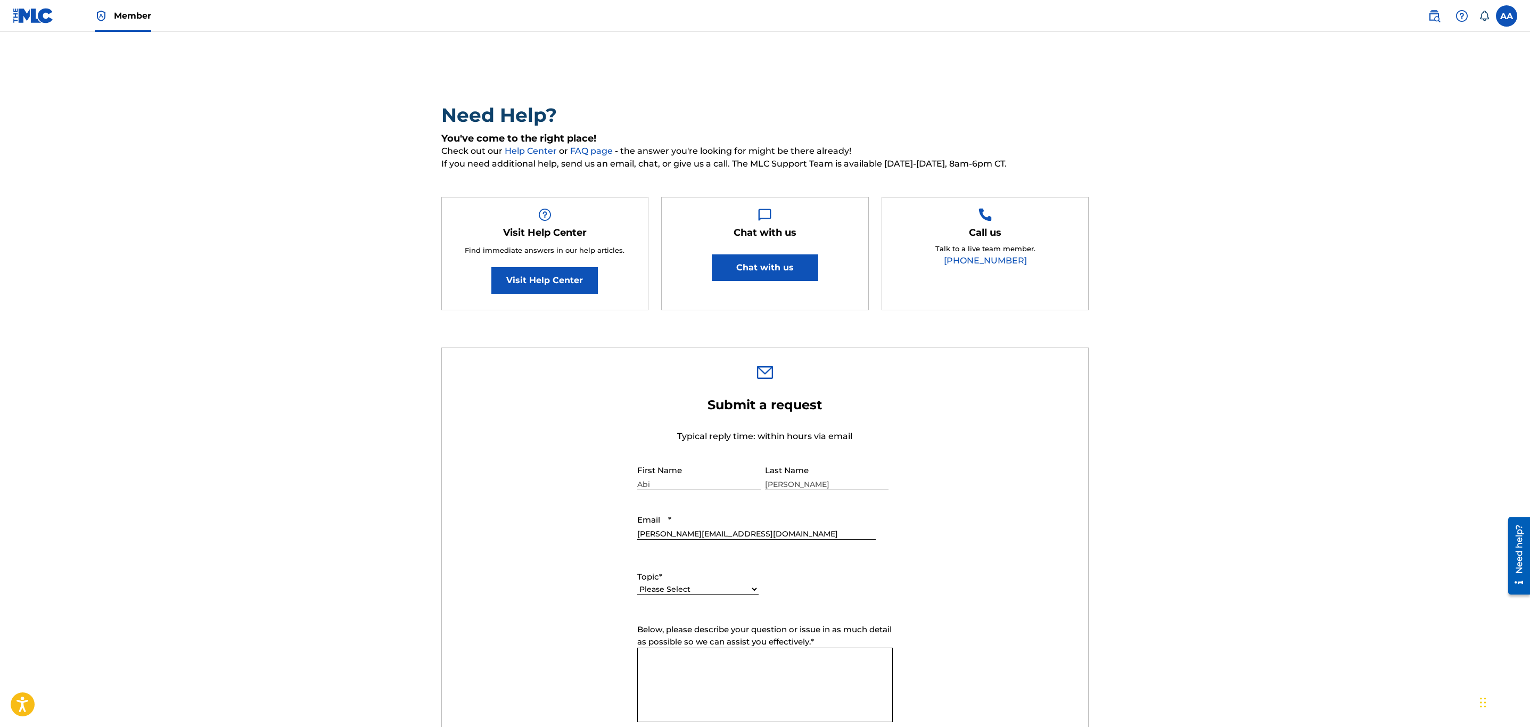
click at [776, 264] on button "Chat with us" at bounding box center [765, 268] width 106 height 27
click at [552, 275] on link "Visit Help Center" at bounding box center [544, 280] width 106 height 27
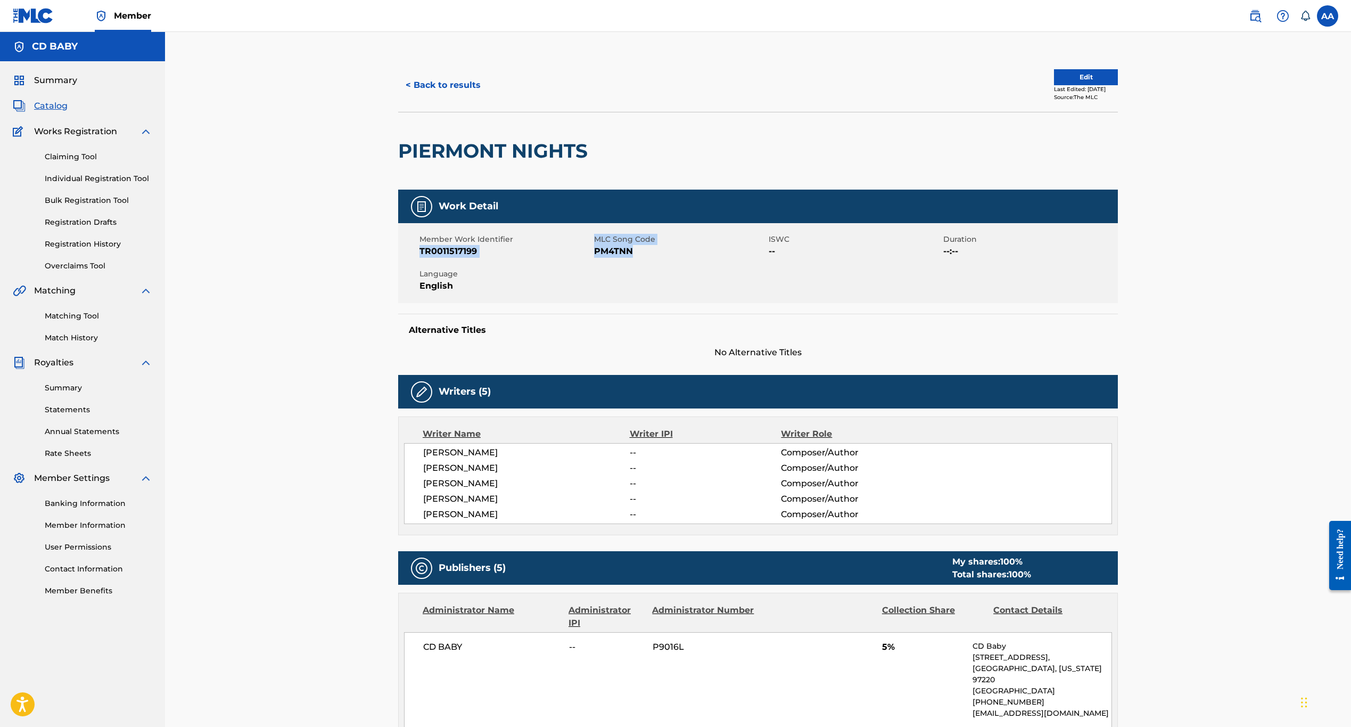
drag, startPoint x: 566, startPoint y: 237, endPoint x: 646, endPoint y: 267, distance: 85.4
click at [646, 267] on div "Member Work Identifier TR0011517199 MLC Song Code PM4TNN ISWC -- Duration --:--…" at bounding box center [758, 263] width 720 height 80
copy div "MLC Song Code PM4TNN"
drag, startPoint x: 652, startPoint y: 259, endPoint x: 596, endPoint y: 235, distance: 61.3
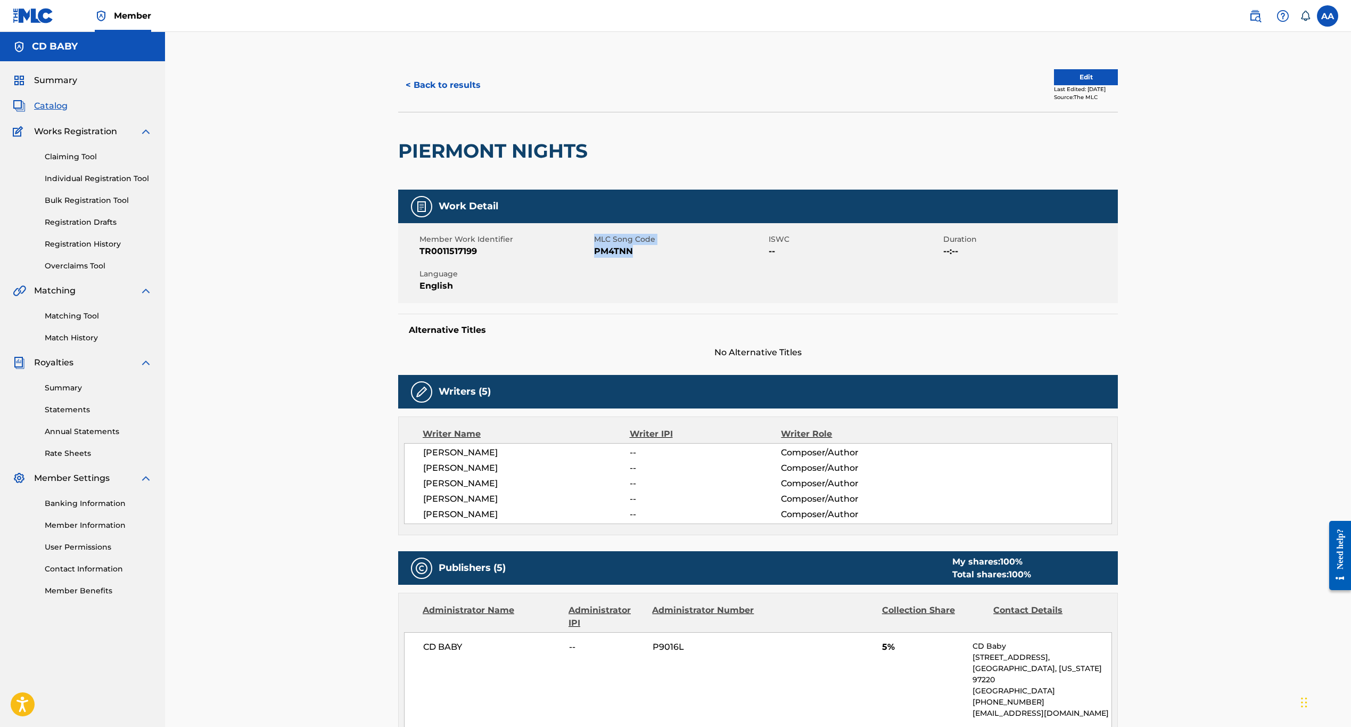
click at [596, 235] on div "Member Work Identifier TR0011517199 MLC Song Code PM4TNN ISWC -- Duration --:--…" at bounding box center [758, 263] width 720 height 80
click at [732, 346] on span "No Alternative Titles" at bounding box center [758, 352] width 720 height 13
drag, startPoint x: 420, startPoint y: 239, endPoint x: 493, endPoint y: 254, distance: 74.0
click at [493, 254] on div "Member Work Identifier TR0011517199" at bounding box center [507, 246] width 175 height 24
copy div "Member Work Identifier TR0011517199"
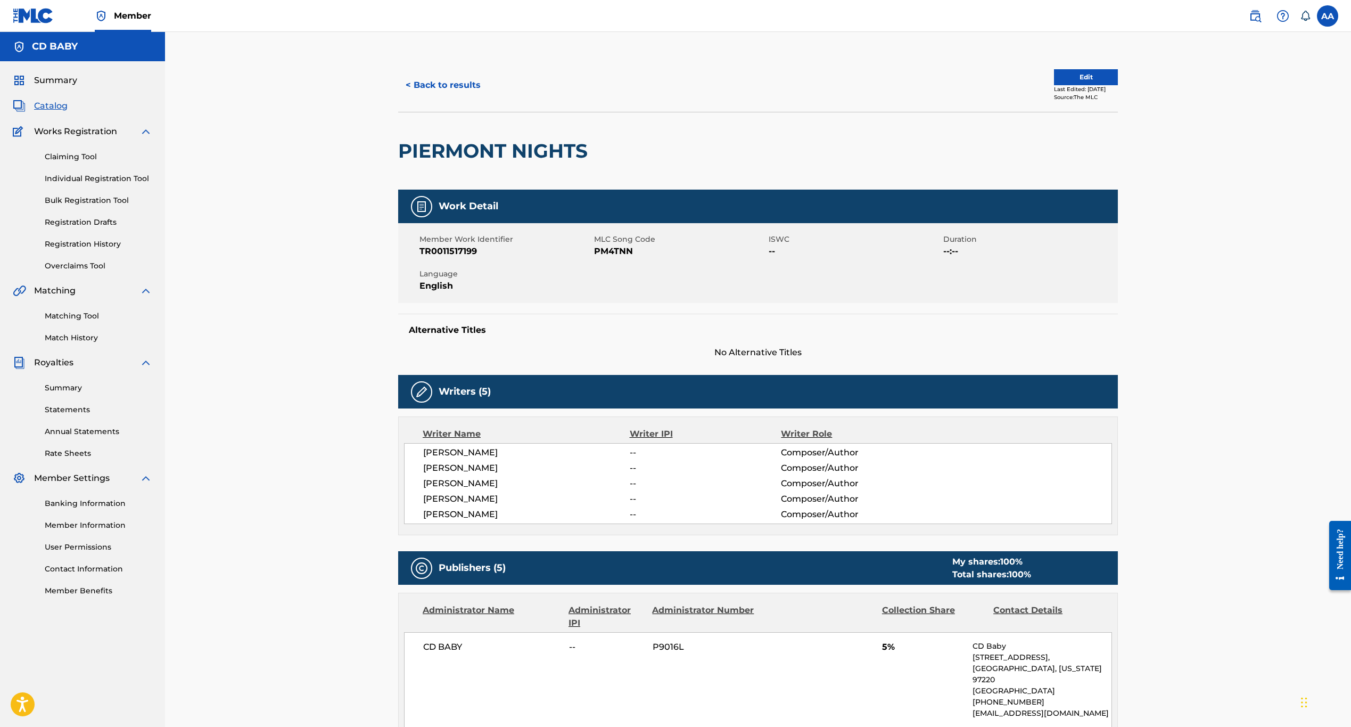
click at [512, 155] on h2 "PIERMONT NIGHTS" at bounding box center [495, 151] width 195 height 24
copy div "PIERMONT NIGHTS"
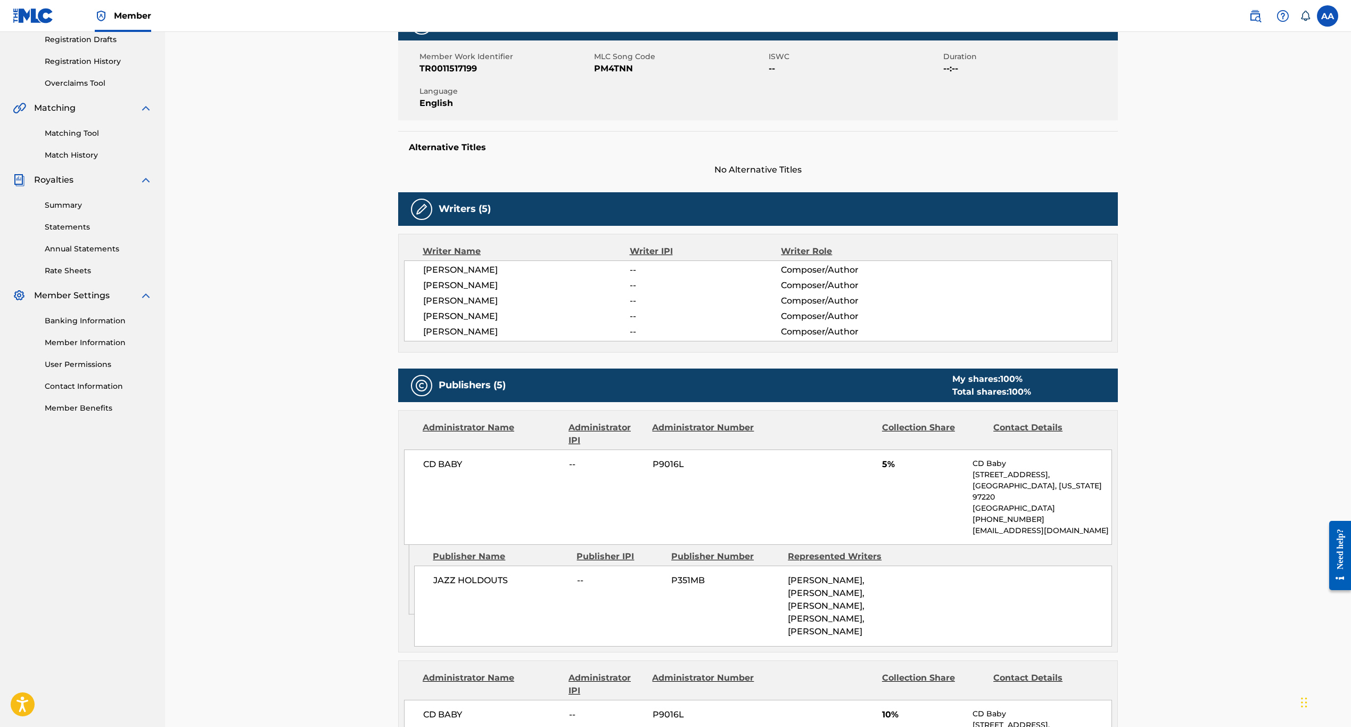
scroll to position [399, 0]
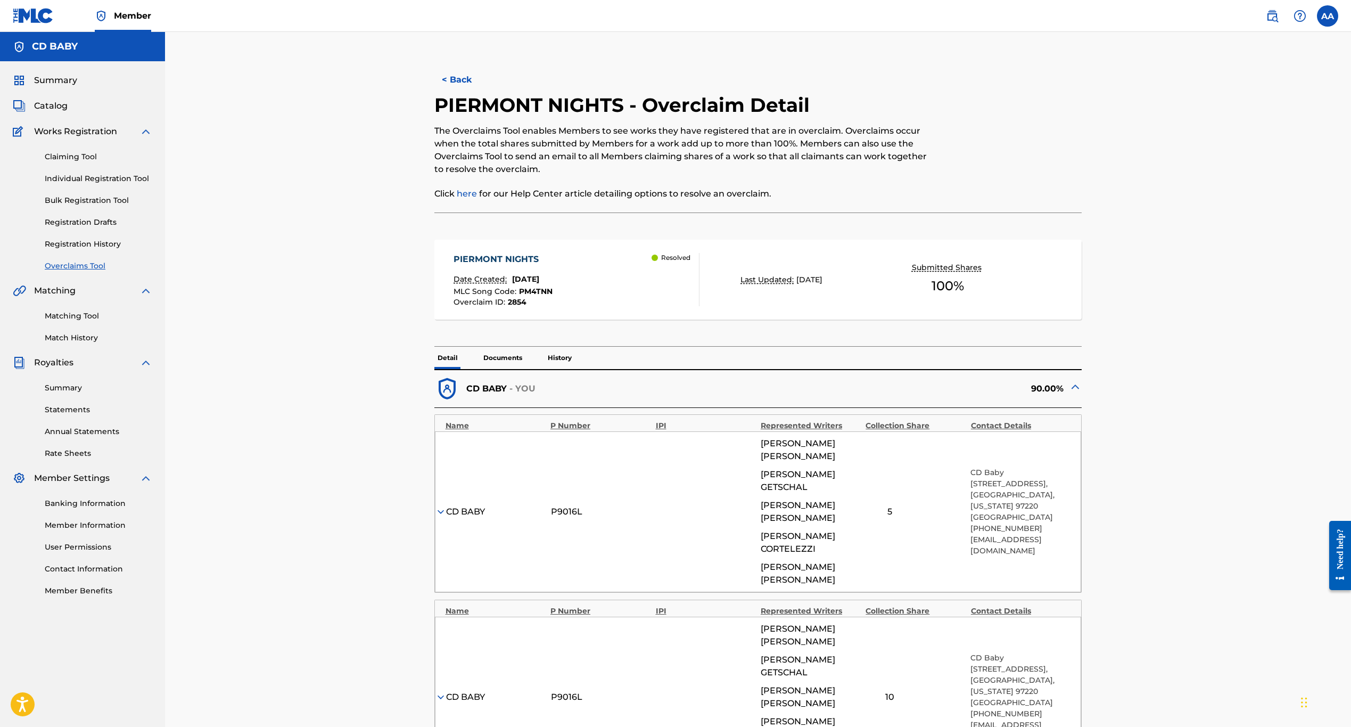
click at [544, 305] on div "Overclaim ID : 2854" at bounding box center [503, 302] width 99 height 8
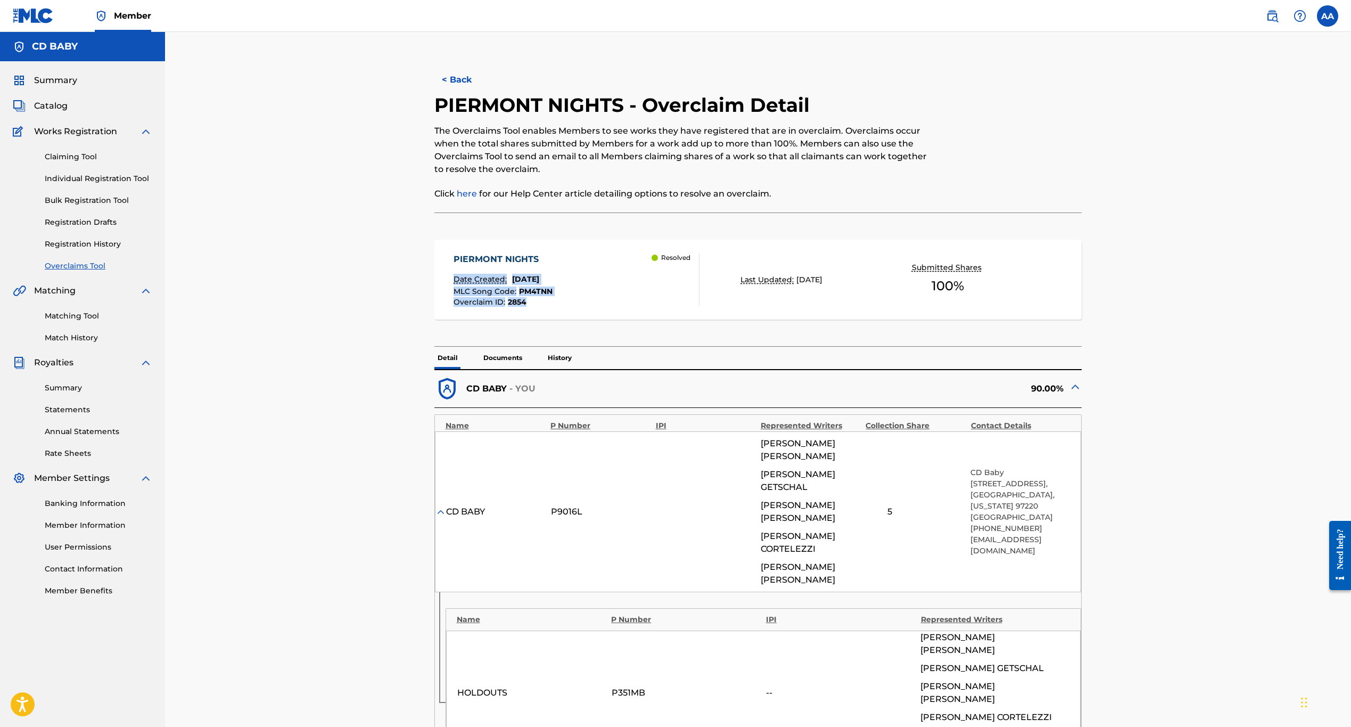
copy div "Date Created: July 16, 2024 MLC Song Code : PM4TNN Overclaim ID : 2854"
drag, startPoint x: 407, startPoint y: 268, endPoint x: 570, endPoint y: 334, distance: 175.8
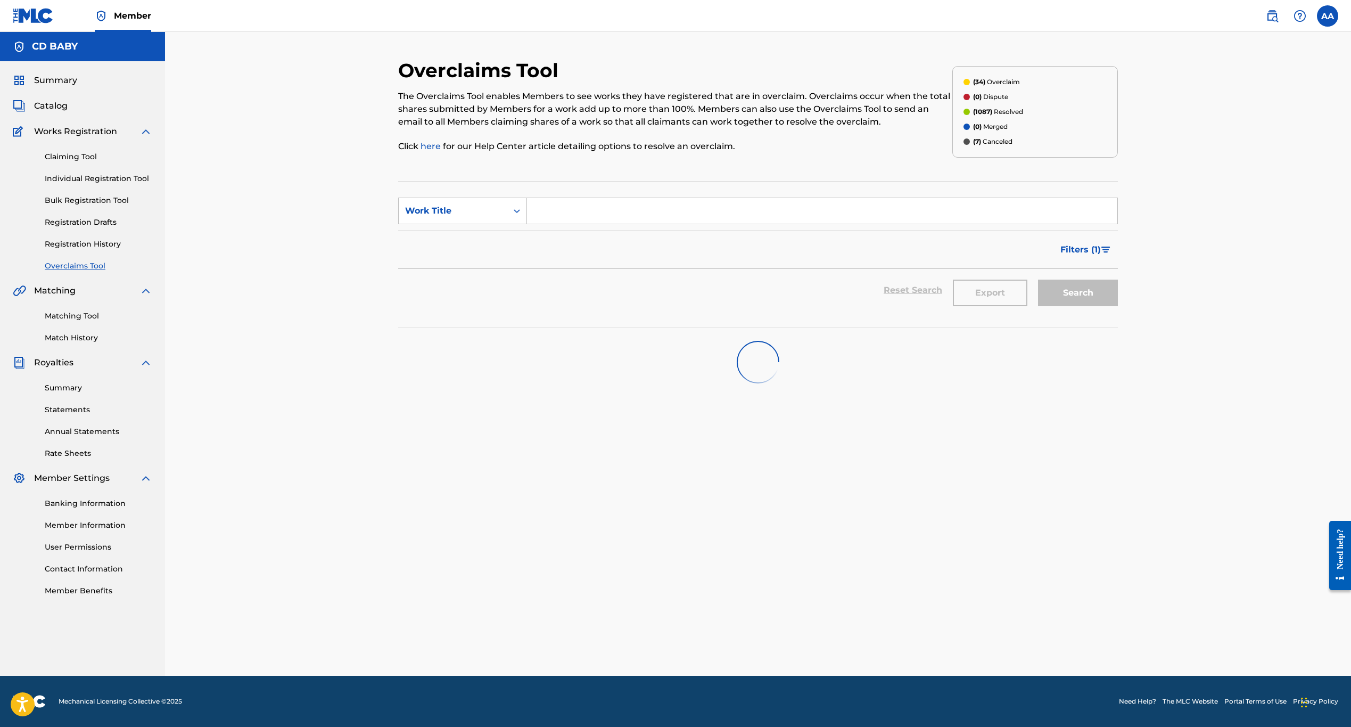
click at [667, 205] on input "Search Form" at bounding box center [822, 211] width 590 height 26
paste input "PIERMONT NIGHTS"
type input "PIERMONT NIGHTS"
click at [1011, 236] on div "Filters ( 1 )" at bounding box center [758, 250] width 720 height 38
click at [88, 269] on link "Overclaims Tool" at bounding box center [99, 265] width 108 height 11
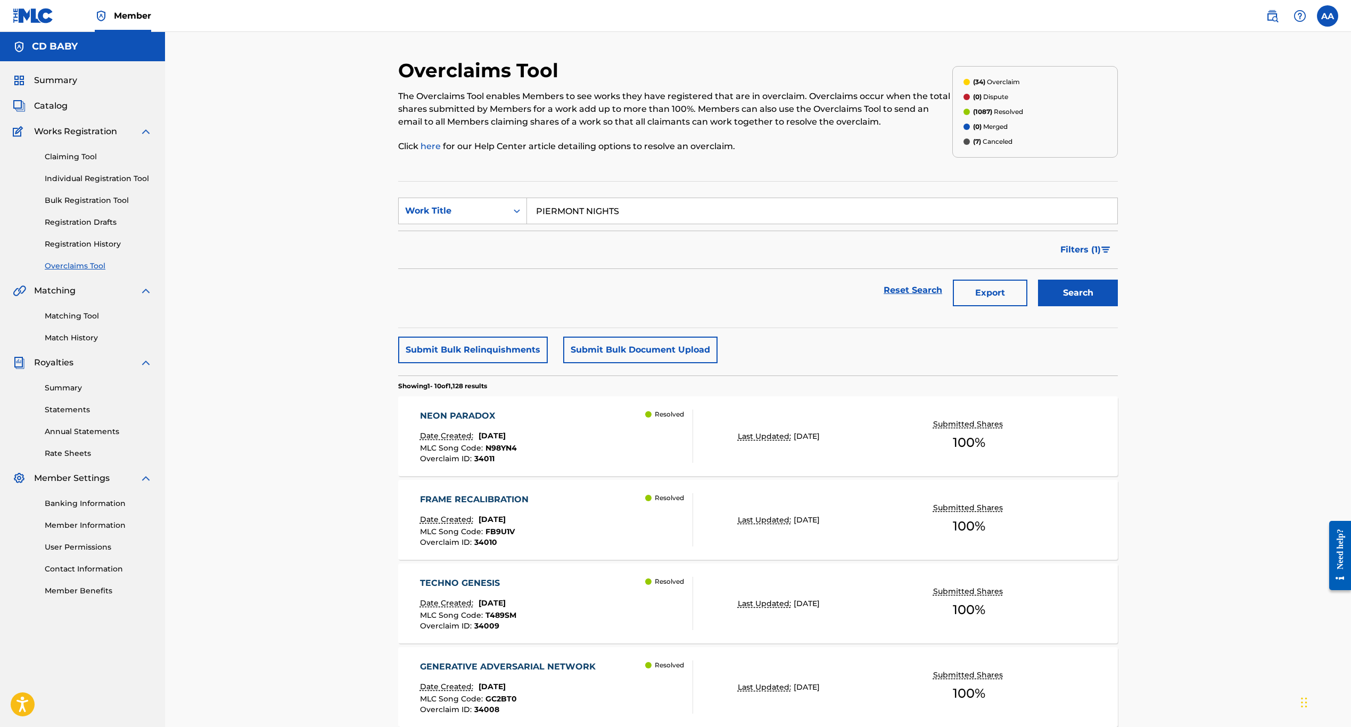
click at [1089, 301] on button "Search" at bounding box center [1078, 293] width 80 height 27
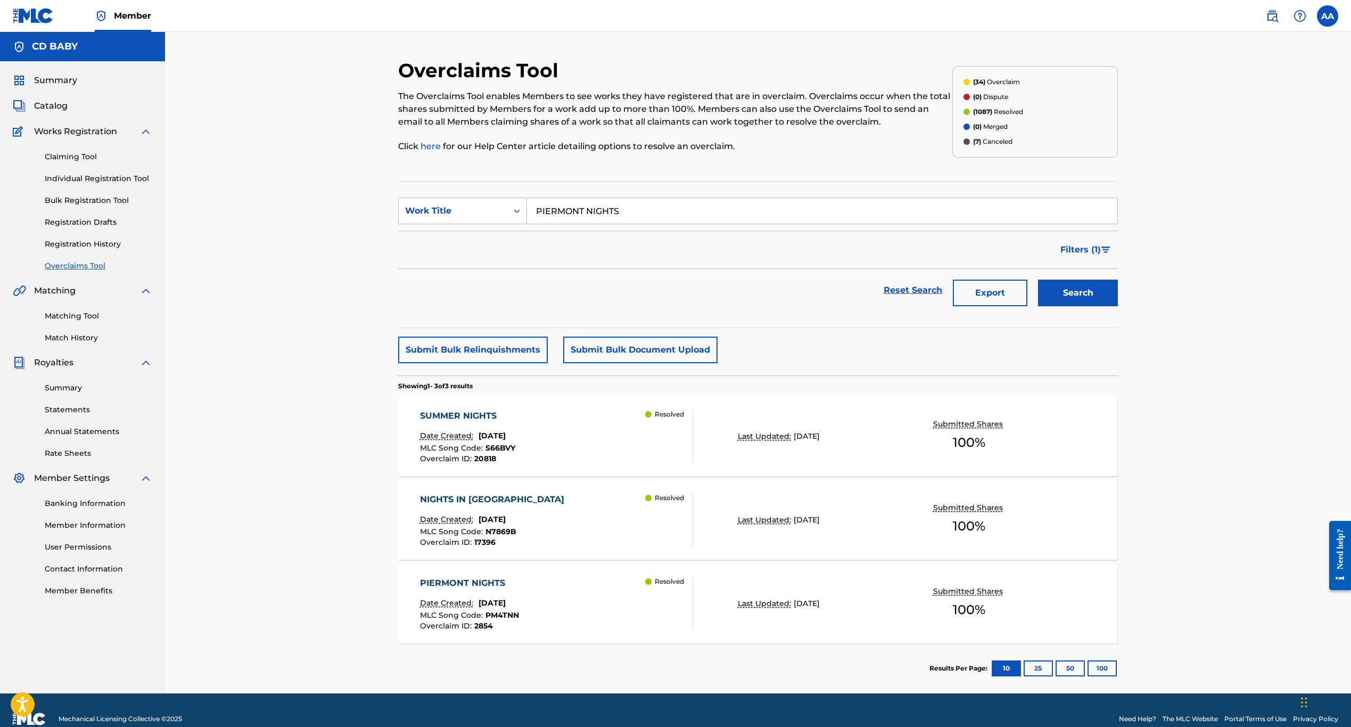
click at [516, 610] on div "Date Created: July 16, 2024" at bounding box center [469, 604] width 99 height 14
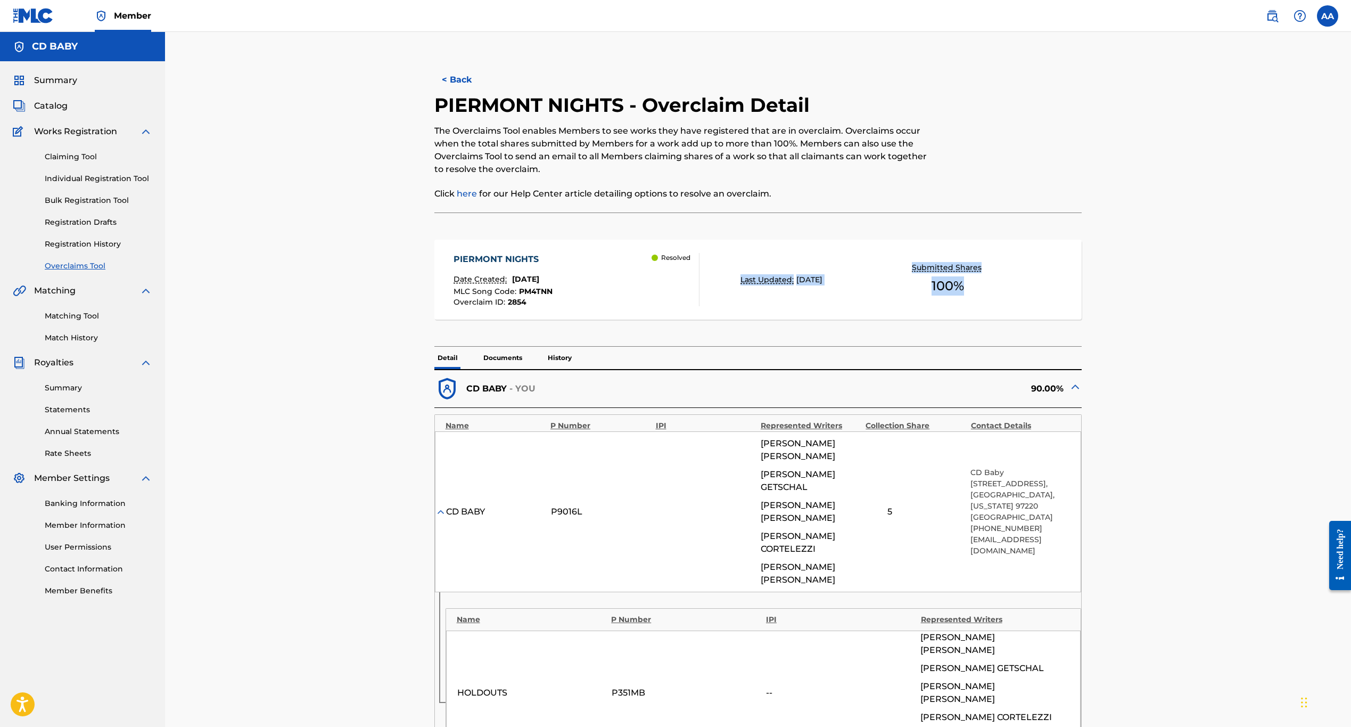
copy div "Last Updated: July 27, 2024 Submitted Shares 100 %"
drag, startPoint x: 1137, startPoint y: 307, endPoint x: 734, endPoint y: 285, distance: 404.2
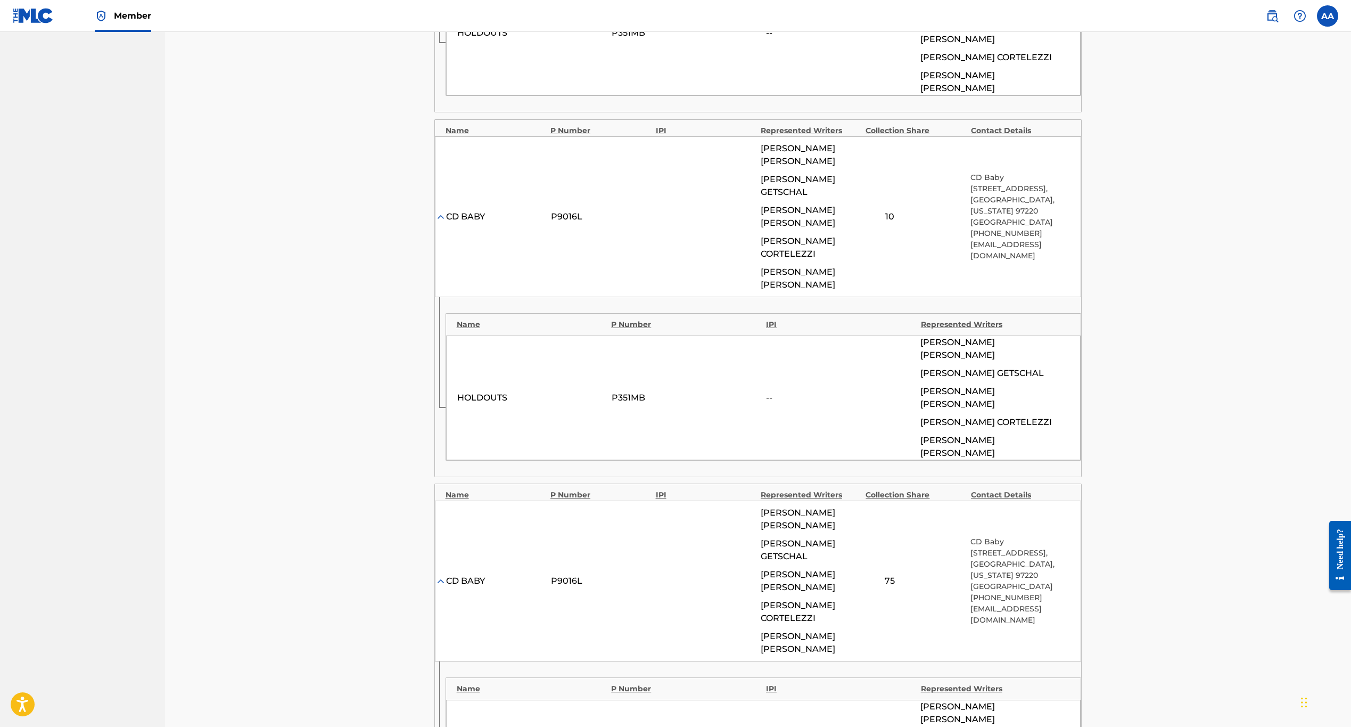
scroll to position [181, 0]
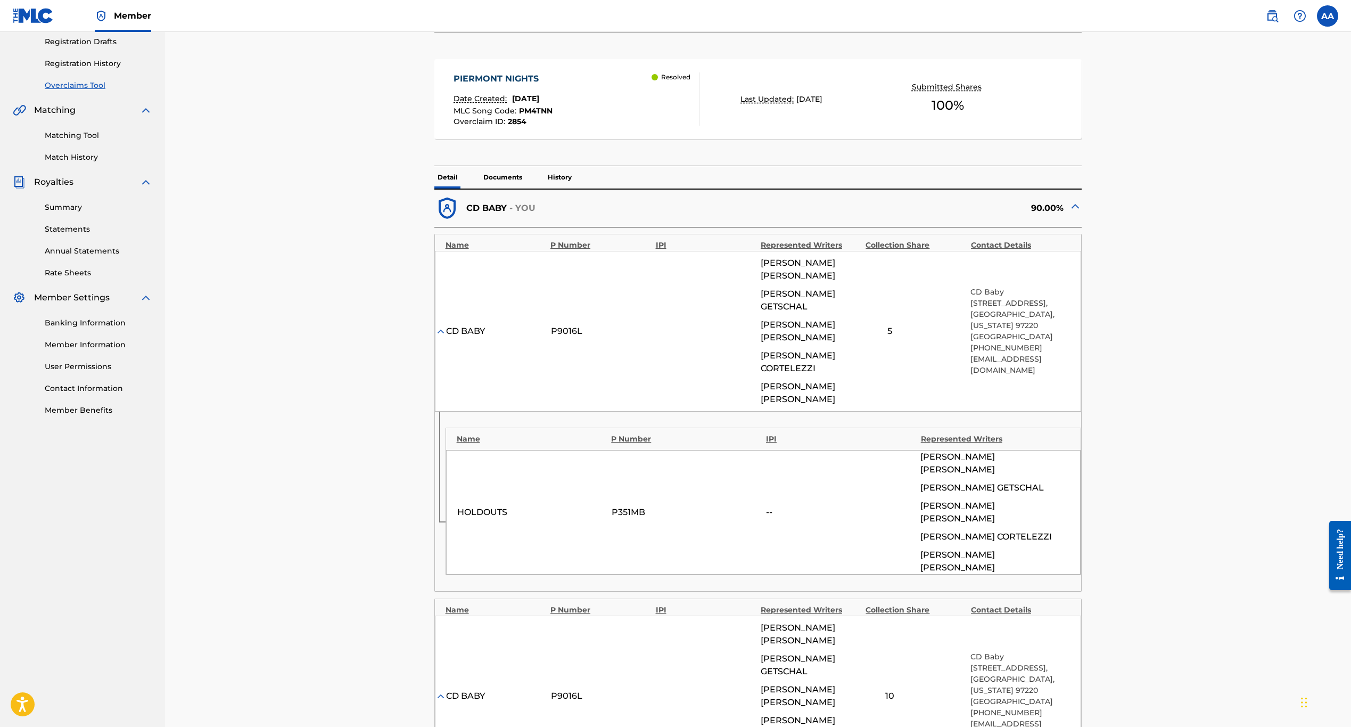
click at [556, 171] on p "History" at bounding box center [560, 177] width 30 height 22
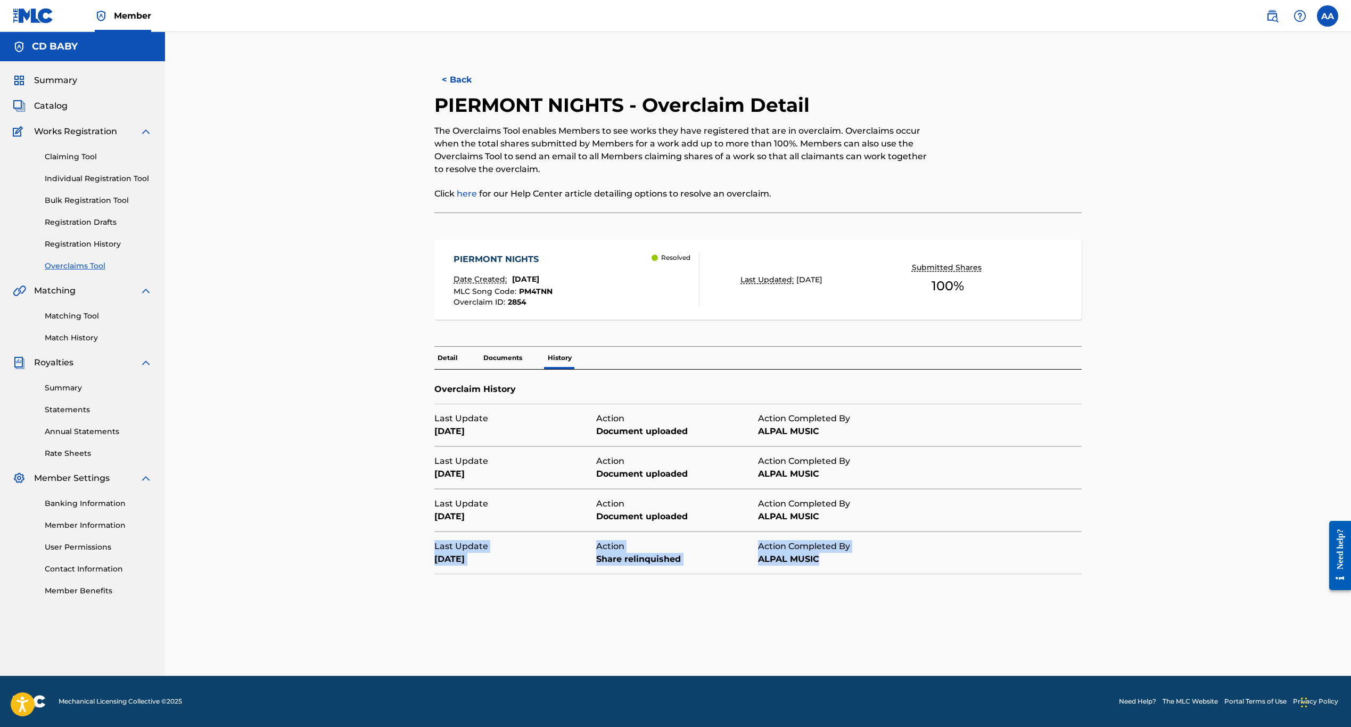
drag, startPoint x: 430, startPoint y: 548, endPoint x: 872, endPoint y: 558, distance: 442.6
click at [872, 558] on div "< Back PIERMONT NIGHTS - Overclaim Detail The Overclaims Tool enables Members t…" at bounding box center [758, 367] width 720 height 617
copy div "Last Update July 17, 2024 Action Share relinquished Action Completed By ALPAL M…"
drag, startPoint x: 638, startPoint y: 441, endPoint x: 644, endPoint y: 437, distance: 7.7
click at [638, 441] on div "Last Update July 28, 2025 Action Document uploaded Action Completed By ALPAL MU…" at bounding box center [677, 425] width 486 height 42
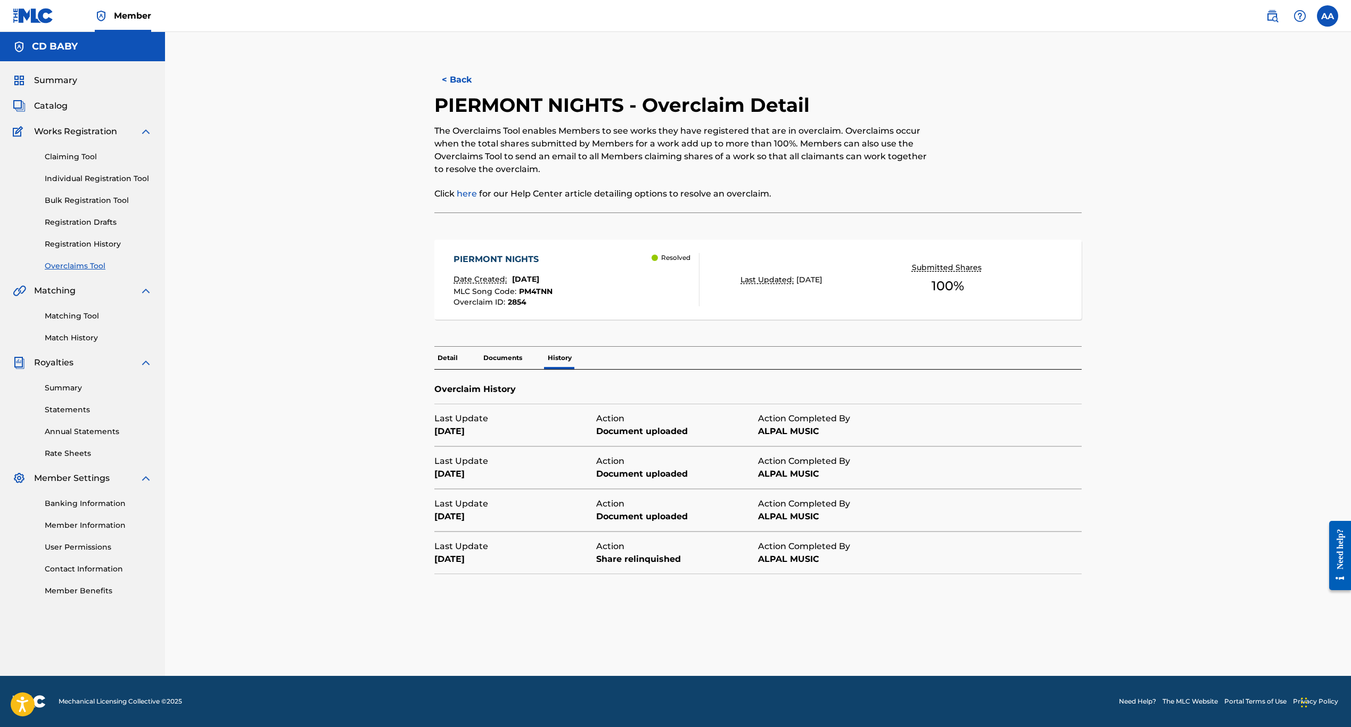
click at [653, 429] on div "Document uploaded" at bounding box center [677, 431] width 162 height 13
click at [805, 416] on div "Action Completed By" at bounding box center [839, 418] width 162 height 13
click at [263, 367] on div "< Back PIERMONT NIGHTS - Overclaim Detail The Overclaims Tool enables Members t…" at bounding box center [758, 354] width 1186 height 644
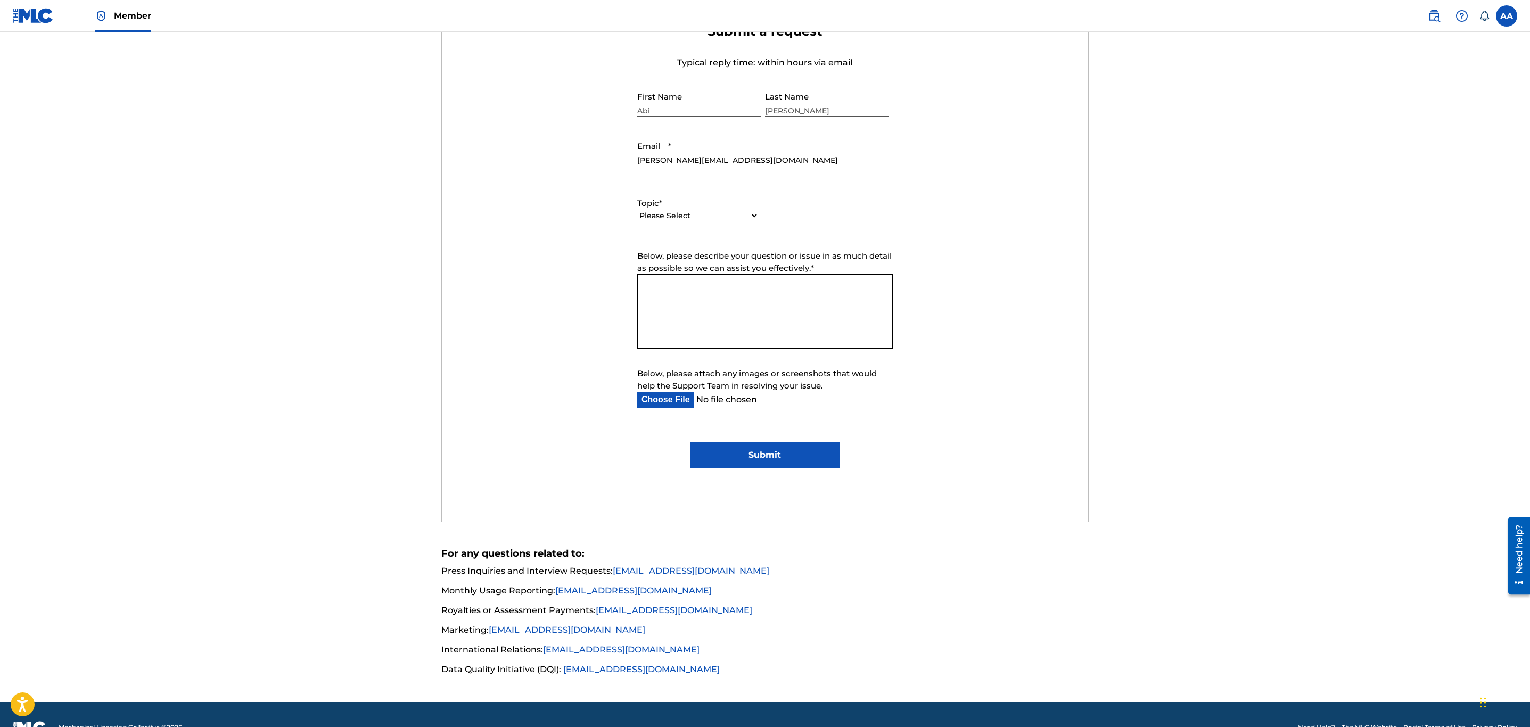
scroll to position [419, 0]
